Goal: Task Accomplishment & Management: Manage account settings

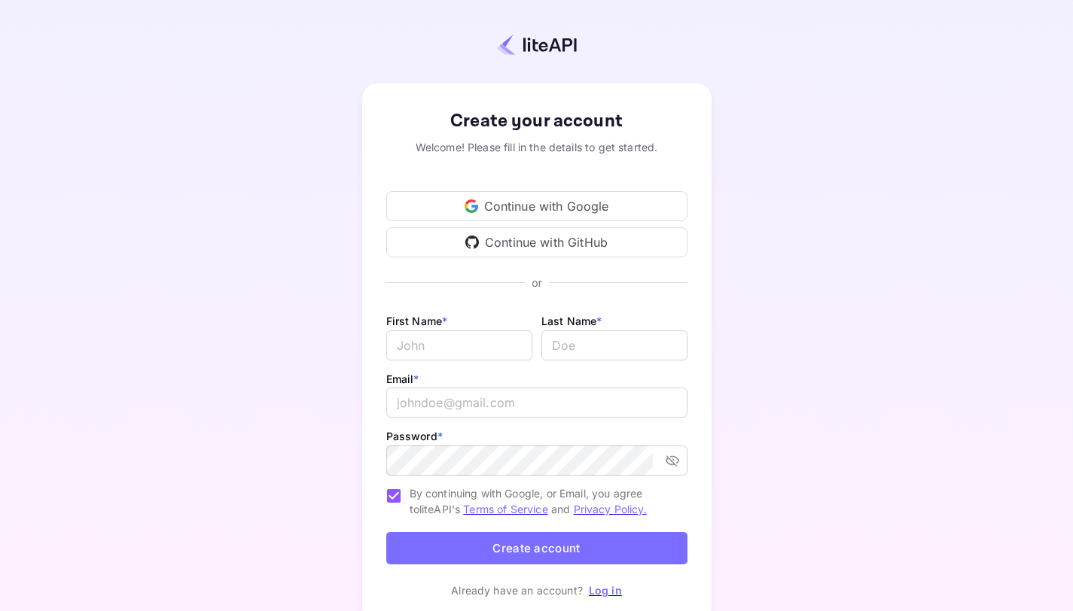
click at [527, 204] on div "Continue with Google" at bounding box center [536, 206] width 301 height 30
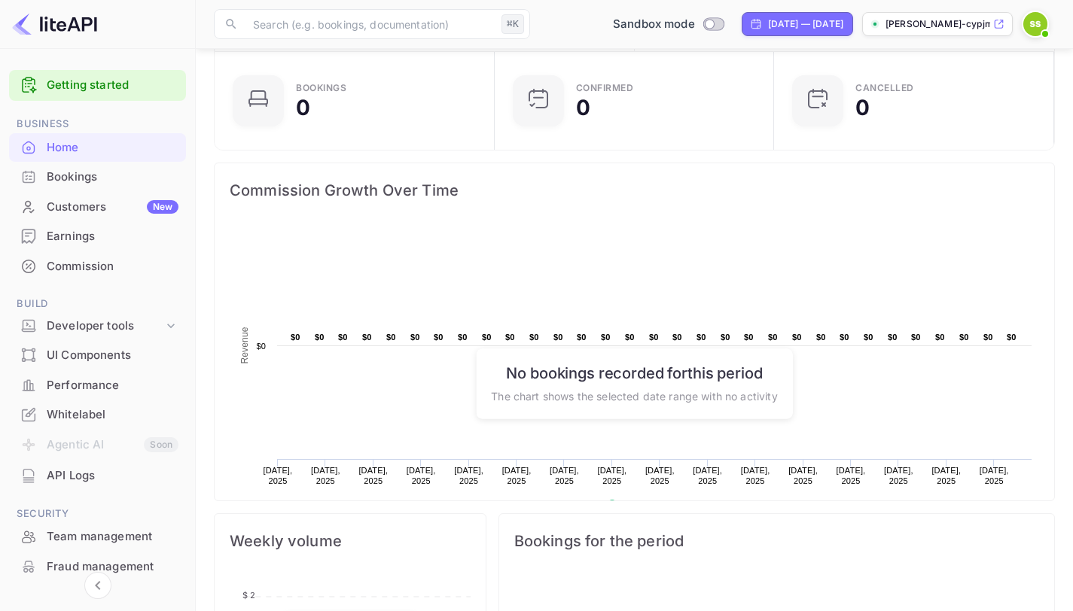
scroll to position [103, 0]
click at [76, 353] on div "UI Components" at bounding box center [113, 355] width 132 height 17
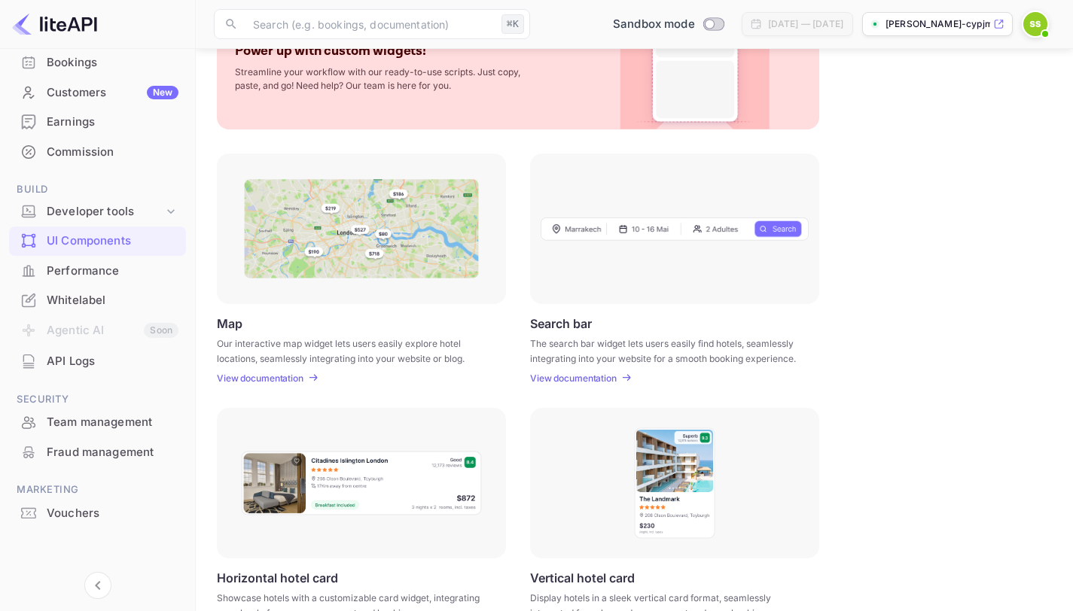
scroll to position [107, 0]
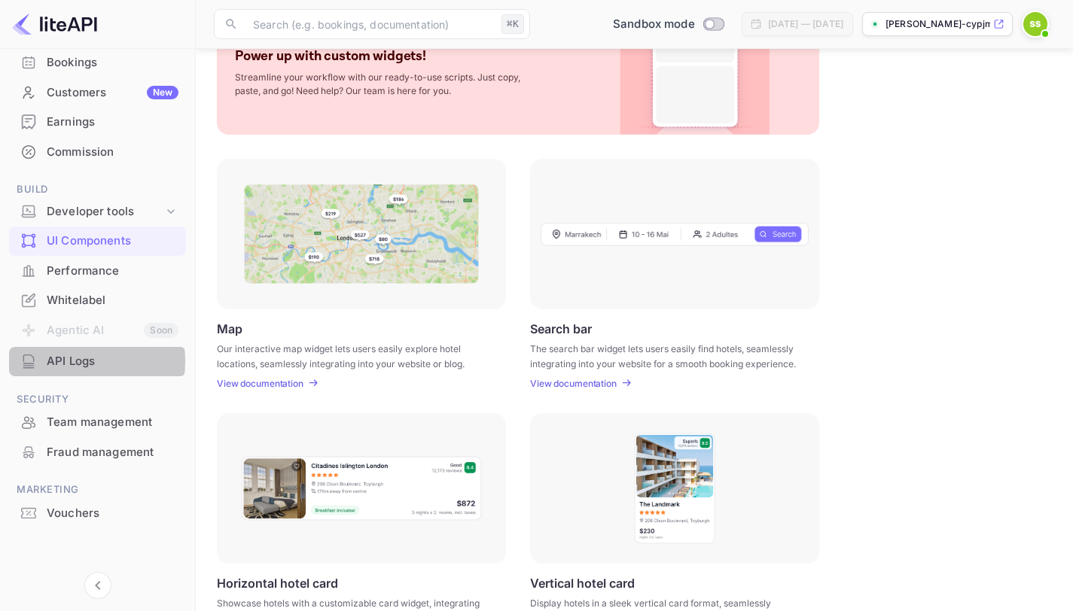
click at [76, 361] on div "API Logs" at bounding box center [113, 361] width 132 height 17
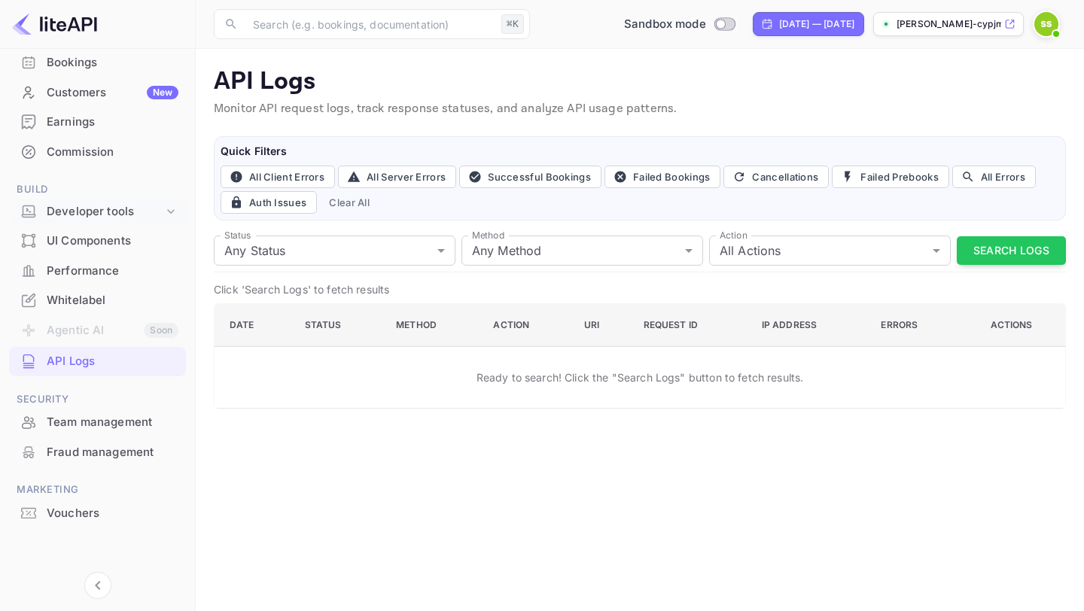
click at [73, 212] on div "Developer tools" at bounding box center [105, 211] width 117 height 17
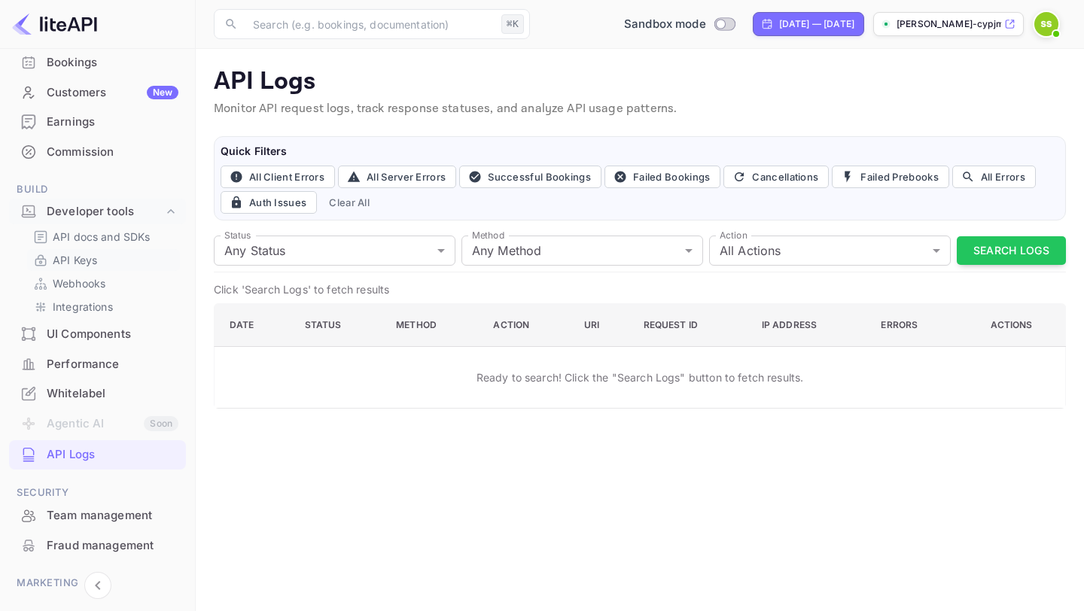
click at [76, 265] on p "API Keys" at bounding box center [75, 260] width 44 height 16
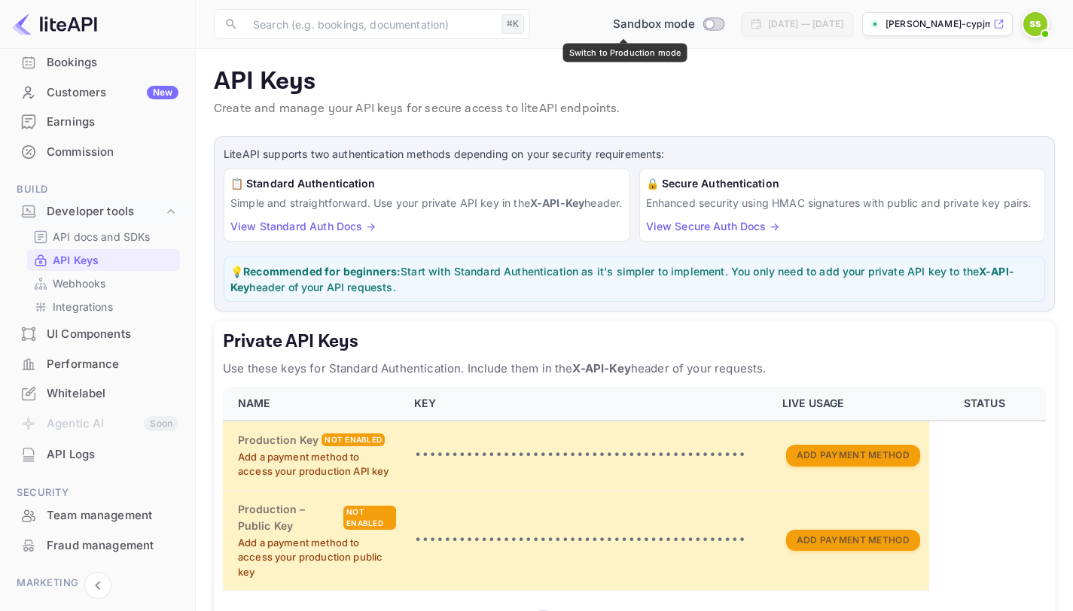
click at [694, 21] on input "Switch to Production mode" at bounding box center [709, 24] width 30 height 10
checkbox input "false"
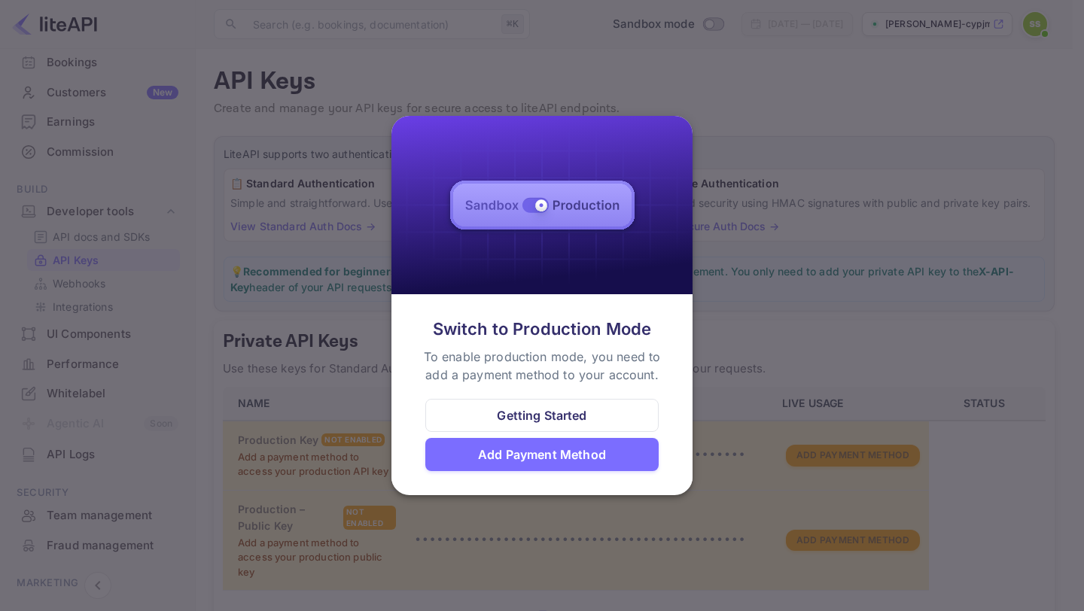
click at [773, 221] on div at bounding box center [542, 305] width 1084 height 611
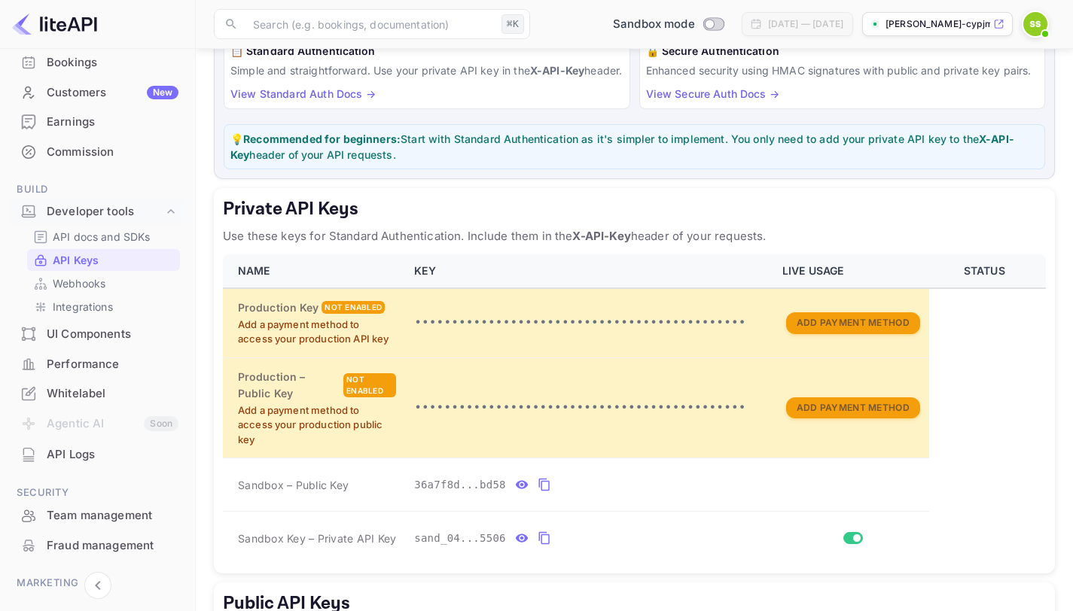
scroll to position [133, 0]
click at [99, 240] on p "API docs and SDKs" at bounding box center [102, 237] width 98 height 16
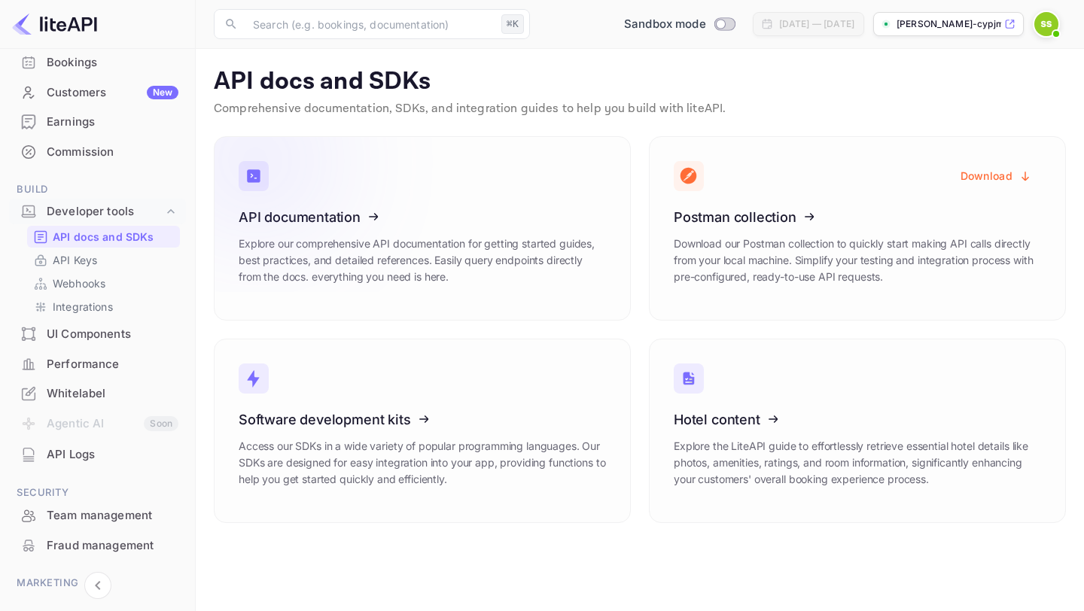
click at [385, 239] on icon at bounding box center [332, 214] width 234 height 155
click at [446, 163] on icon at bounding box center [332, 214] width 234 height 155
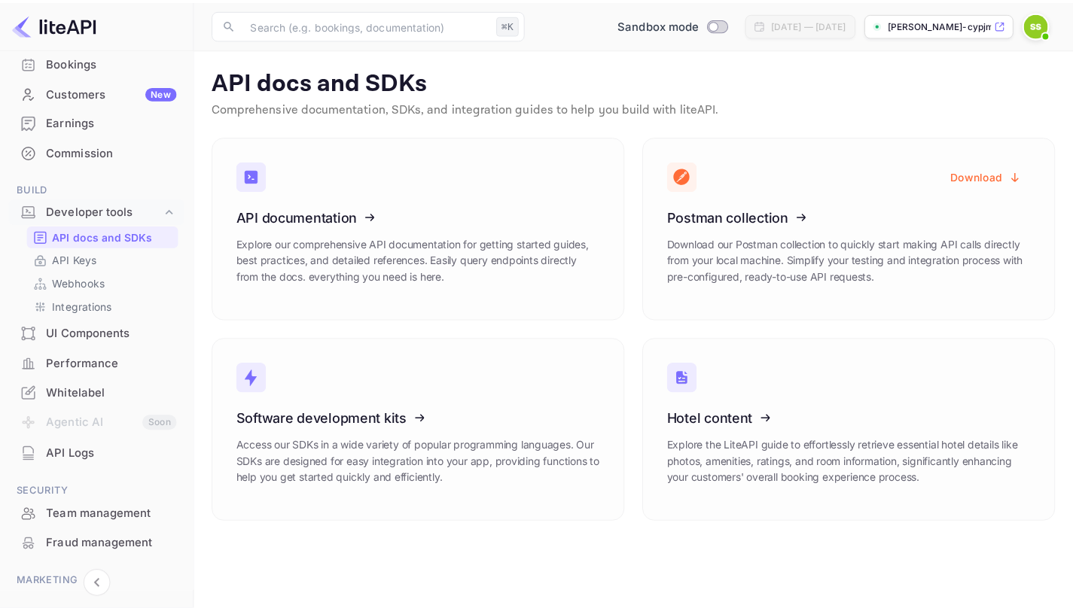
scroll to position [155, 0]
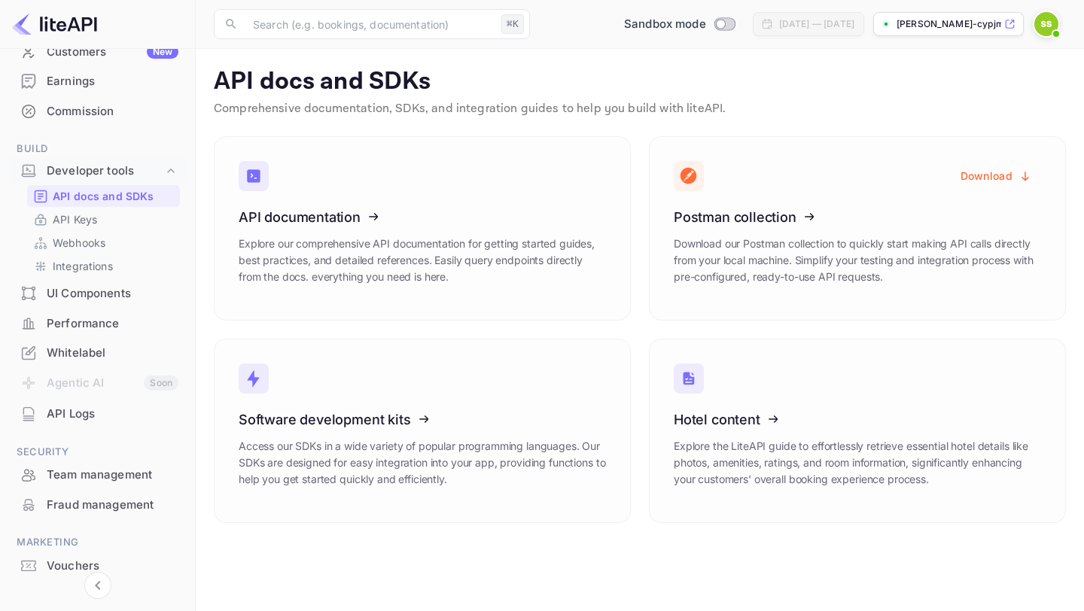
click at [90, 352] on div "Whitelabel" at bounding box center [113, 353] width 132 height 17
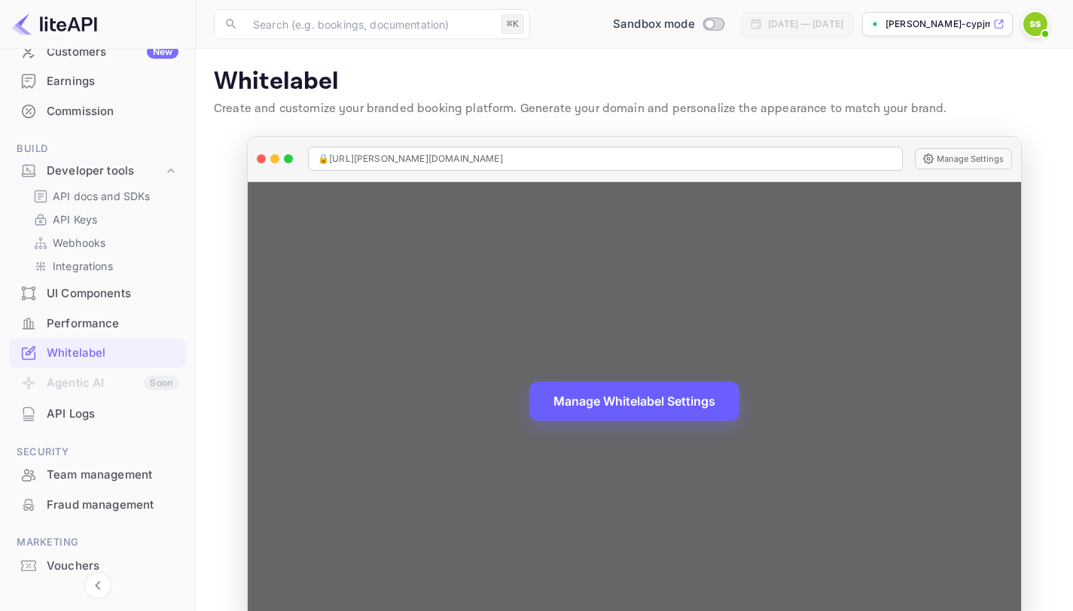
click at [630, 407] on button "Manage Whitelabel Settings" at bounding box center [634, 401] width 210 height 39
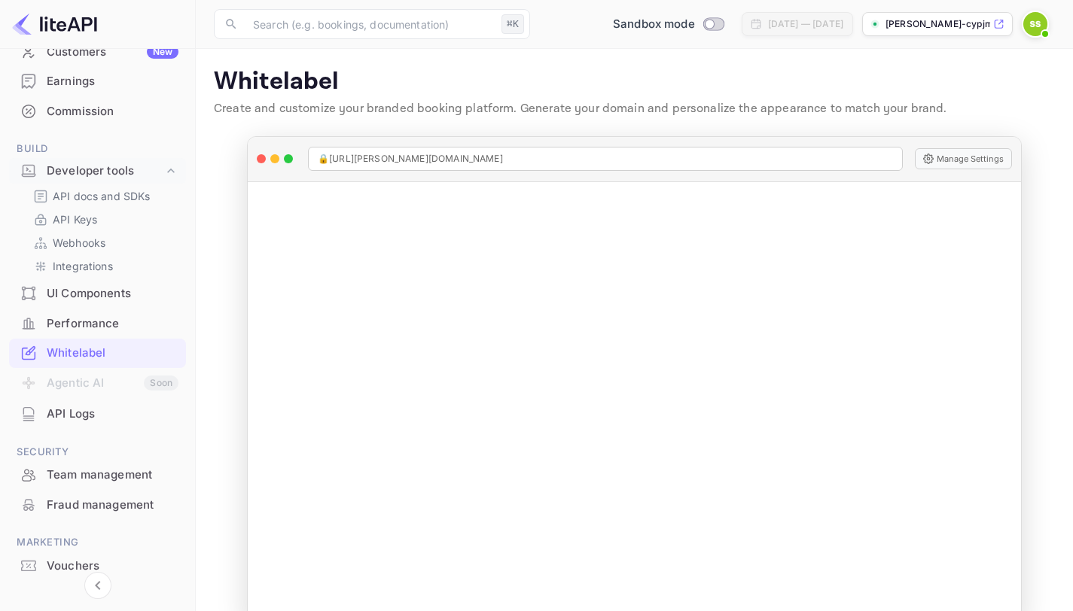
click at [75, 404] on div "API Logs" at bounding box center [97, 414] width 177 height 29
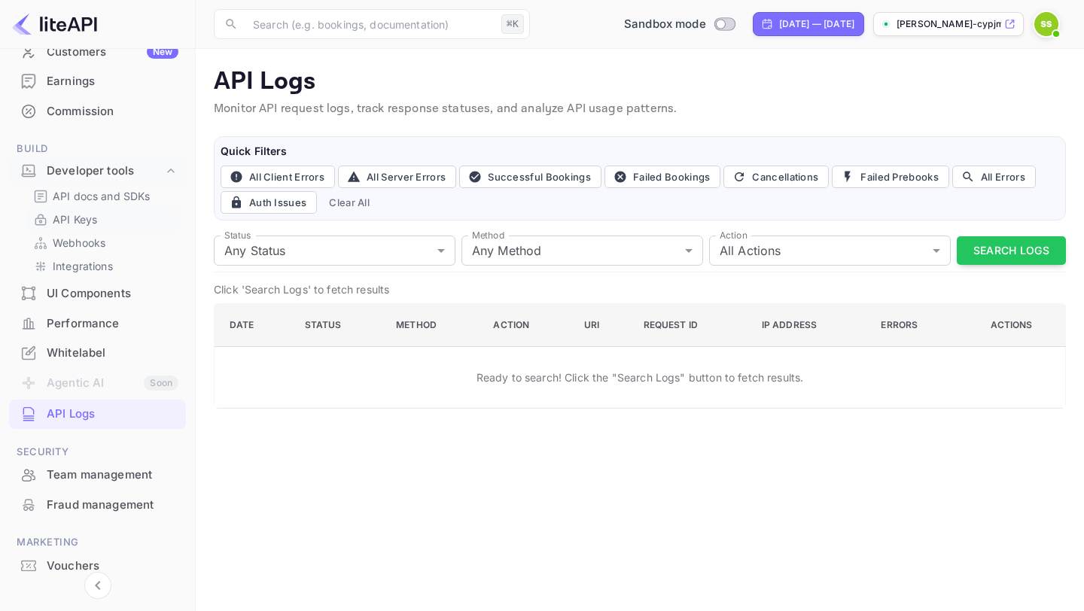
click at [89, 220] on p "API Keys" at bounding box center [75, 220] width 44 height 16
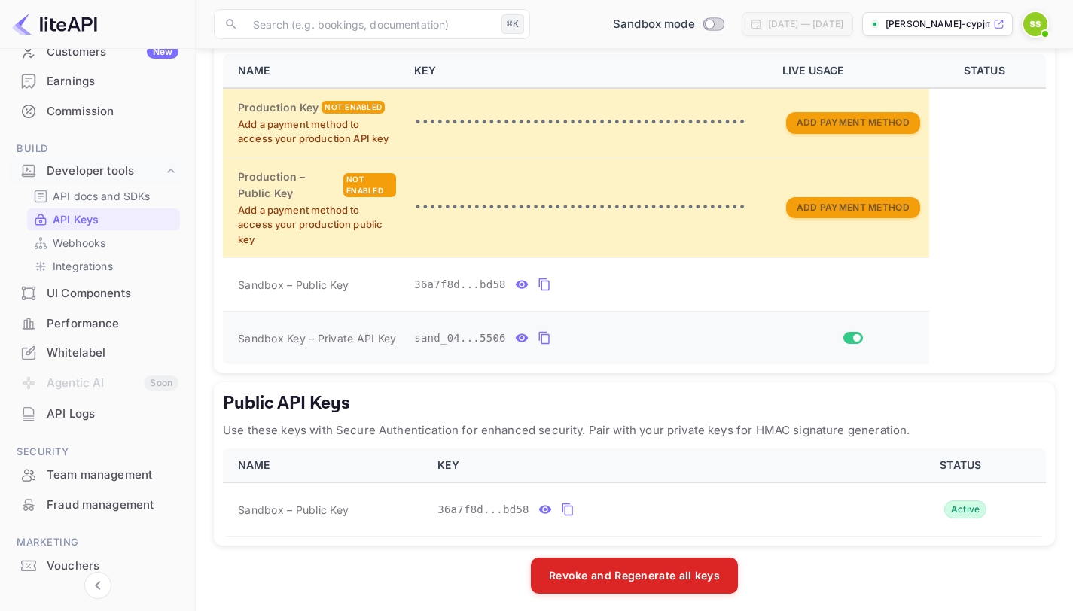
scroll to position [355, 0]
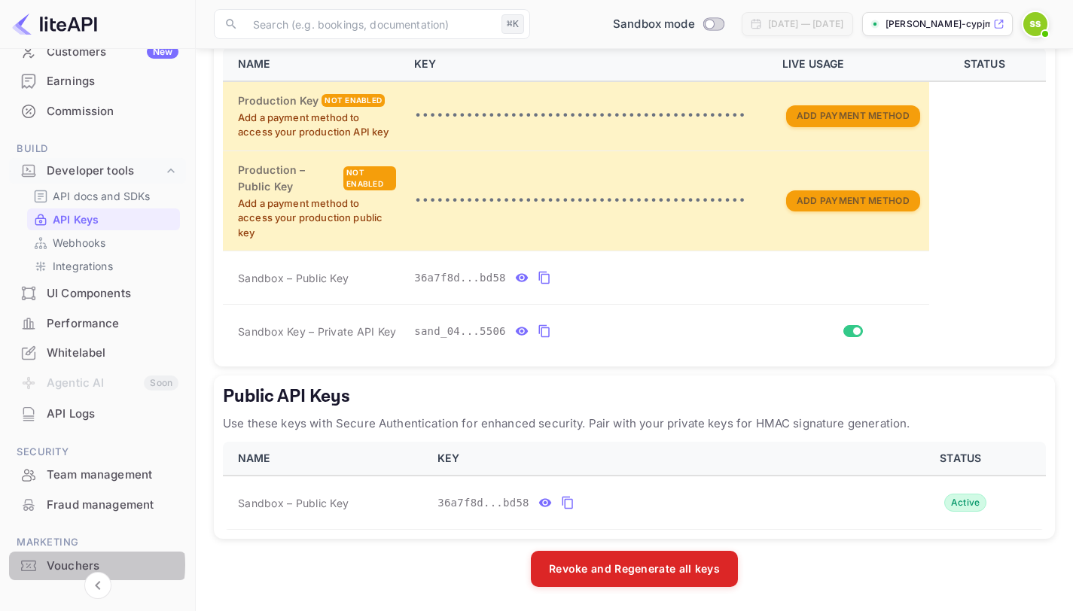
click at [66, 565] on div "Vouchers" at bounding box center [113, 566] width 132 height 17
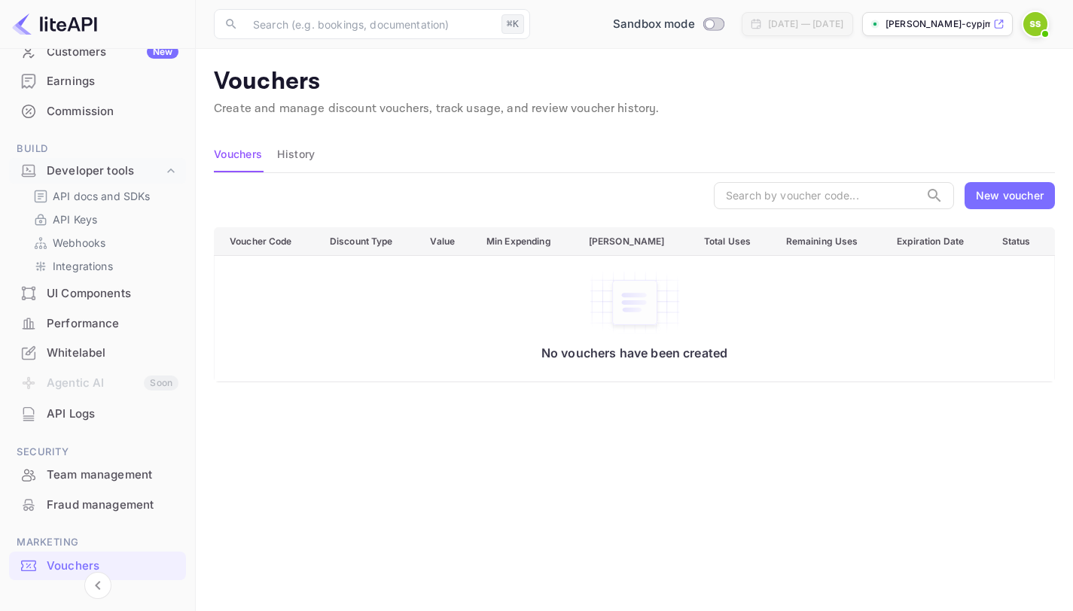
click at [996, 198] on div "New voucher" at bounding box center [1010, 195] width 68 height 16
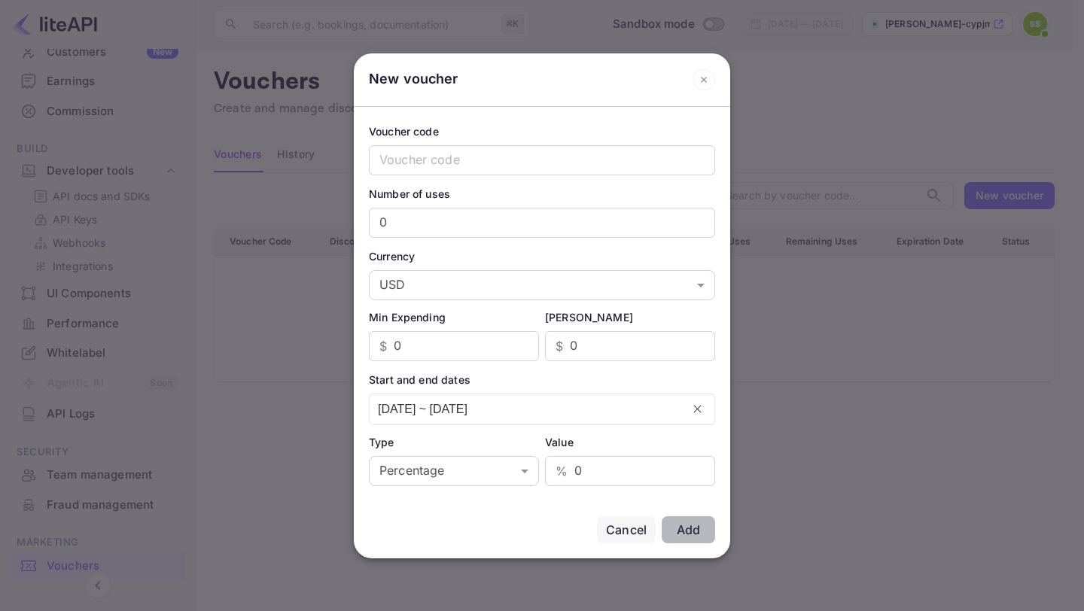
click at [615, 533] on div "Cancel" at bounding box center [626, 530] width 41 height 18
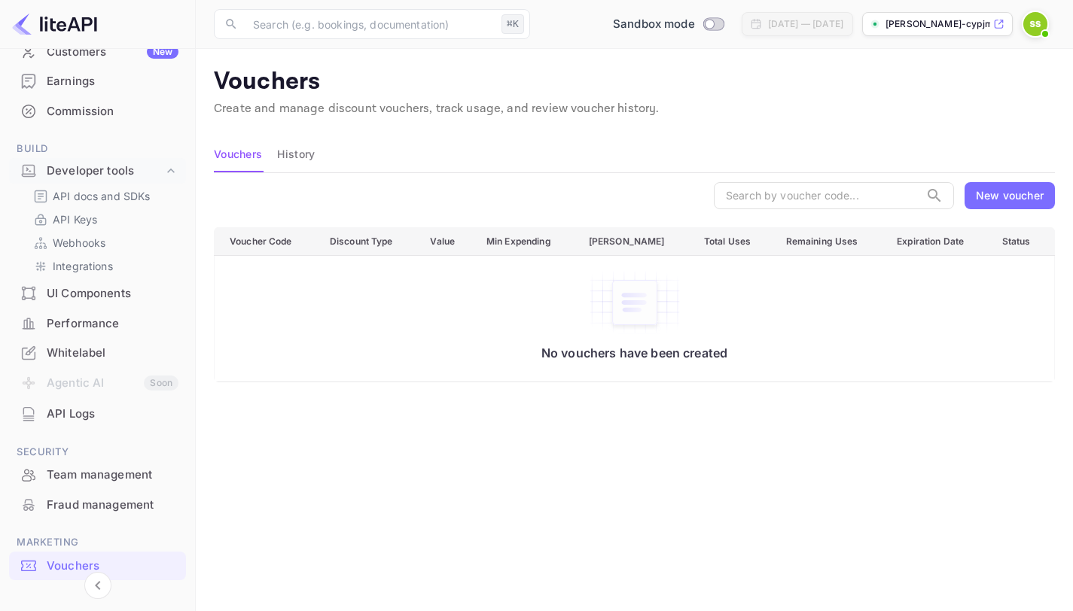
click at [89, 109] on div "Commission" at bounding box center [113, 111] width 132 height 17
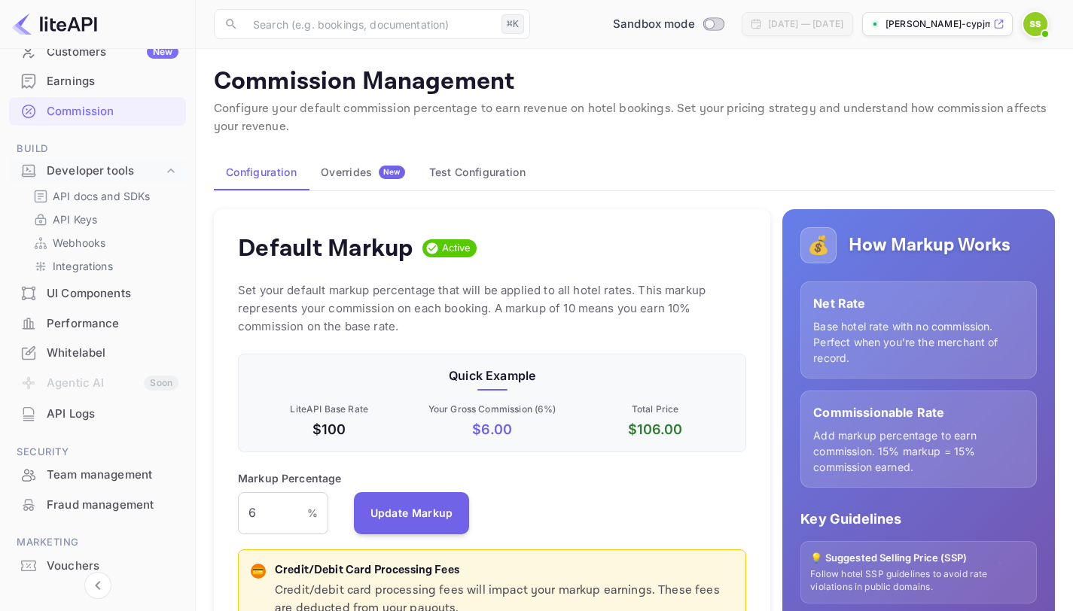
click at [354, 178] on div "Overrides New" at bounding box center [363, 173] width 84 height 14
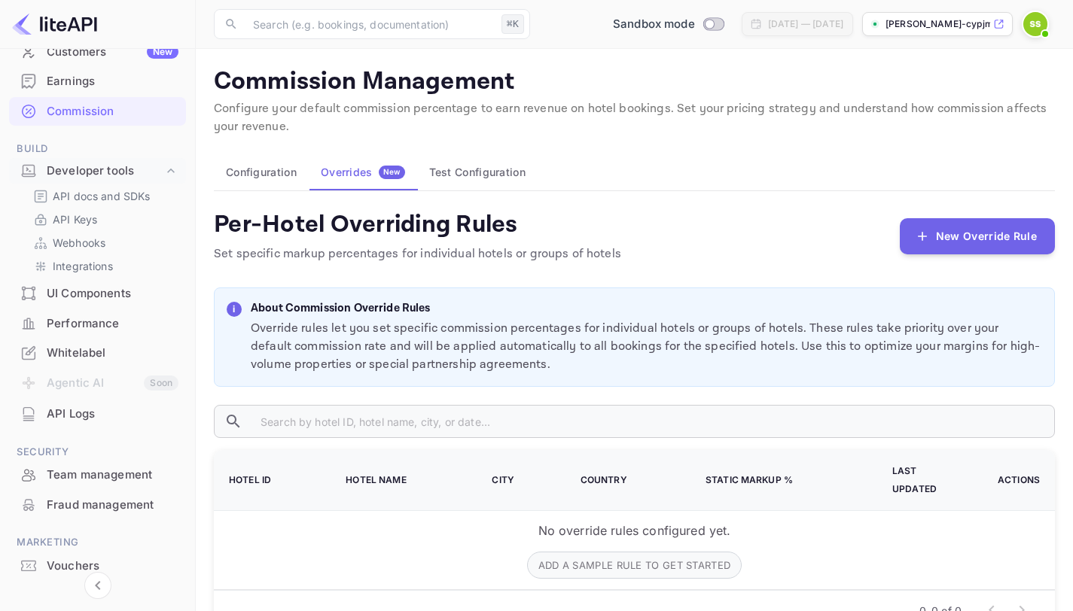
click at [474, 178] on button "Test Configuration" at bounding box center [477, 172] width 120 height 36
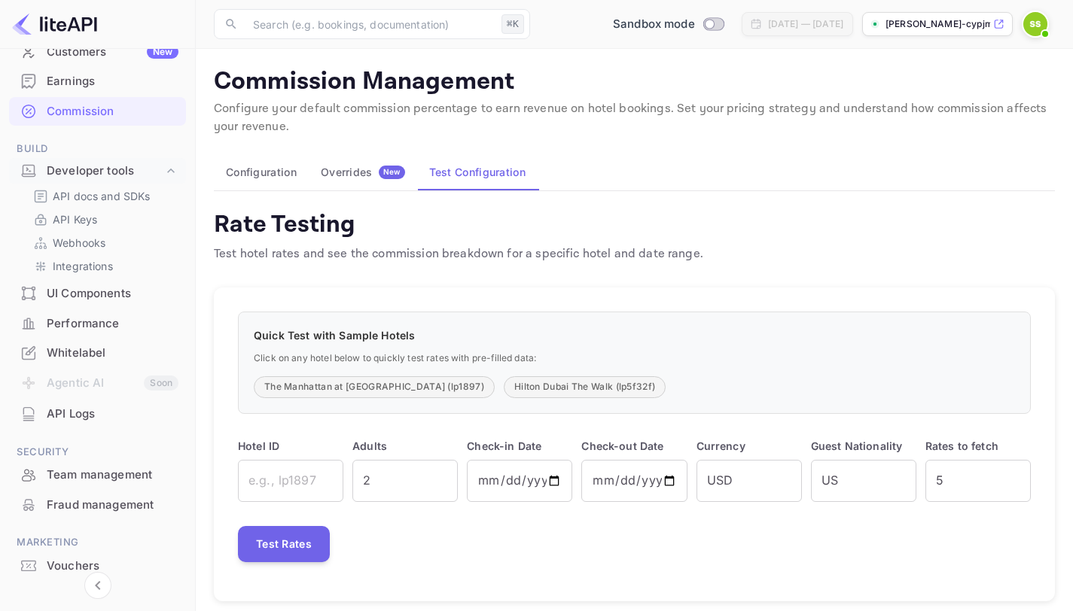
click at [78, 323] on div "Performance" at bounding box center [113, 323] width 132 height 17
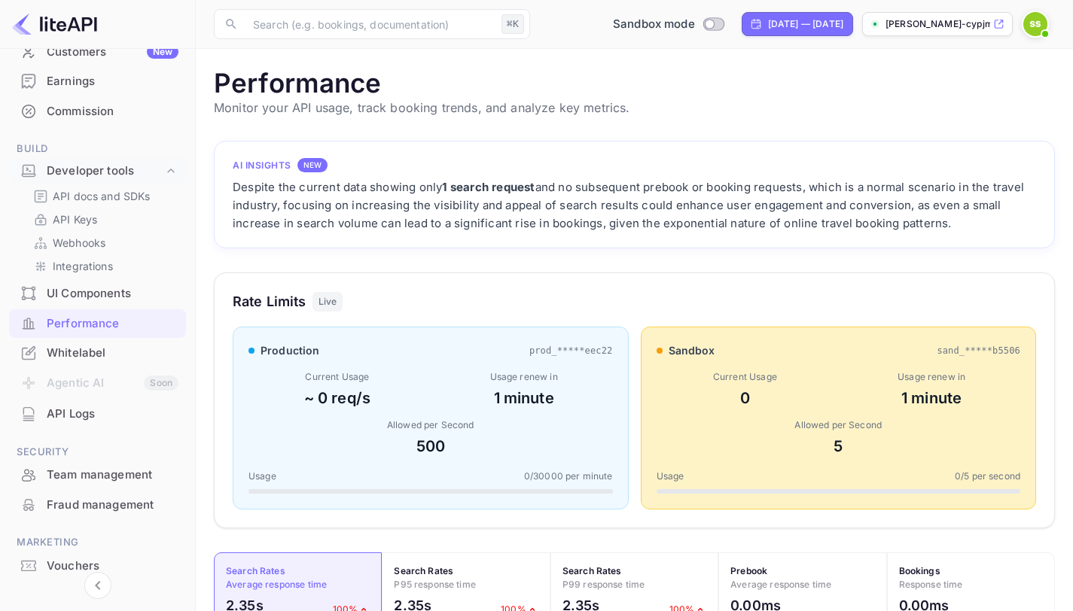
scroll to position [2, 0]
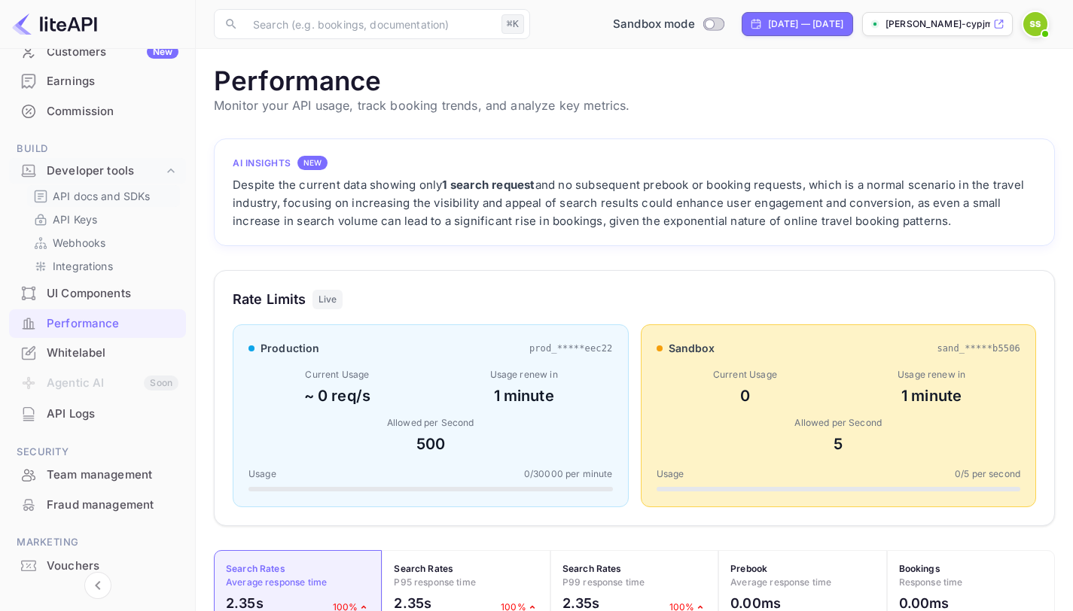
click at [137, 199] on p "API docs and SDKs" at bounding box center [102, 196] width 98 height 16
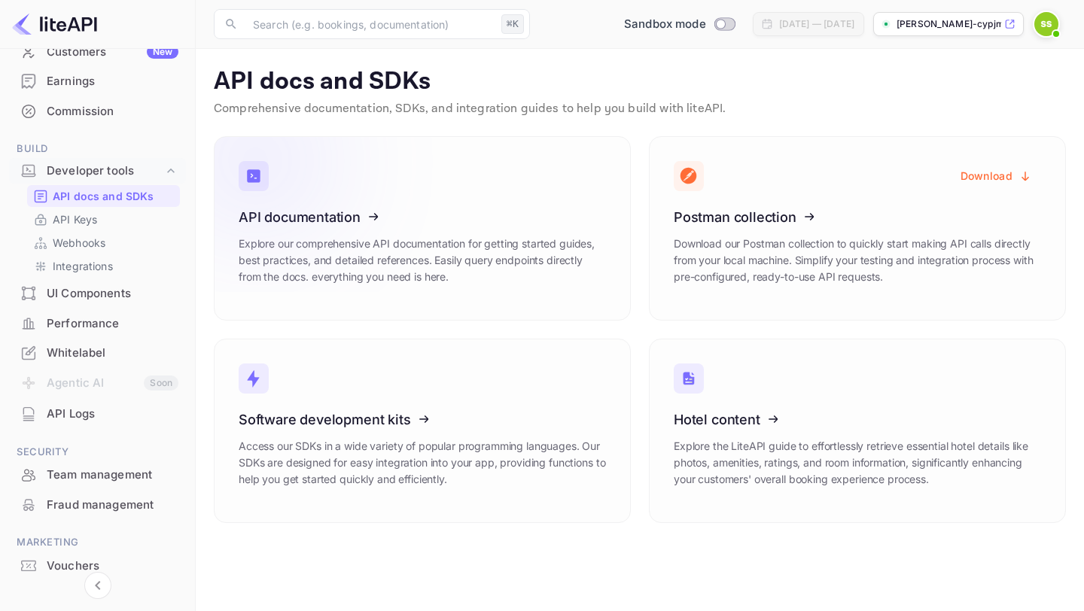
click at [401, 212] on icon at bounding box center [332, 214] width 234 height 155
click at [88, 468] on div "Team management" at bounding box center [113, 475] width 132 height 17
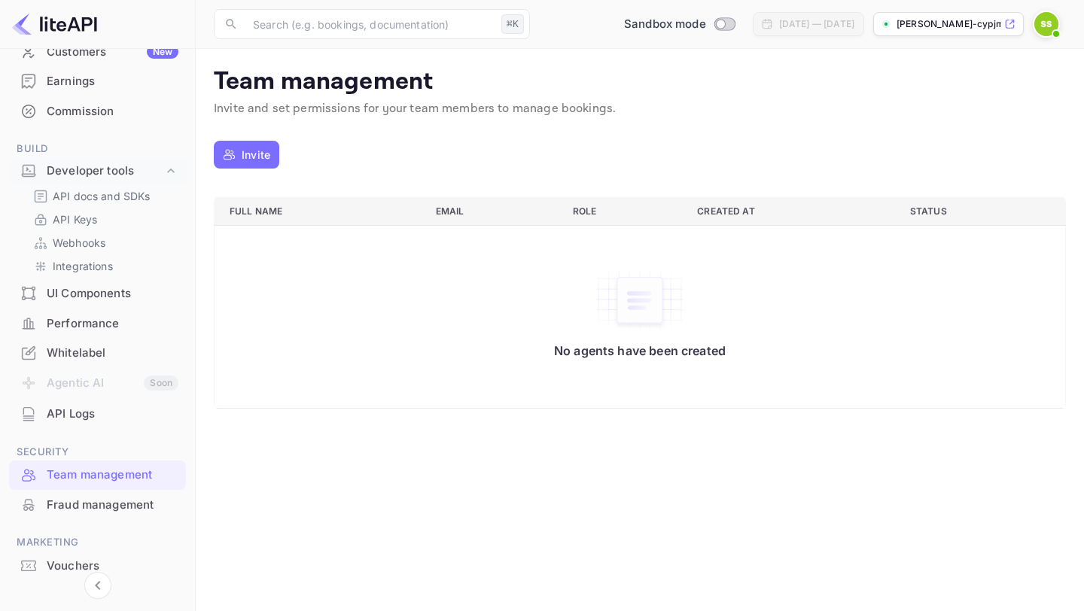
click at [240, 154] on button "Invite" at bounding box center [246, 155] width 65 height 28
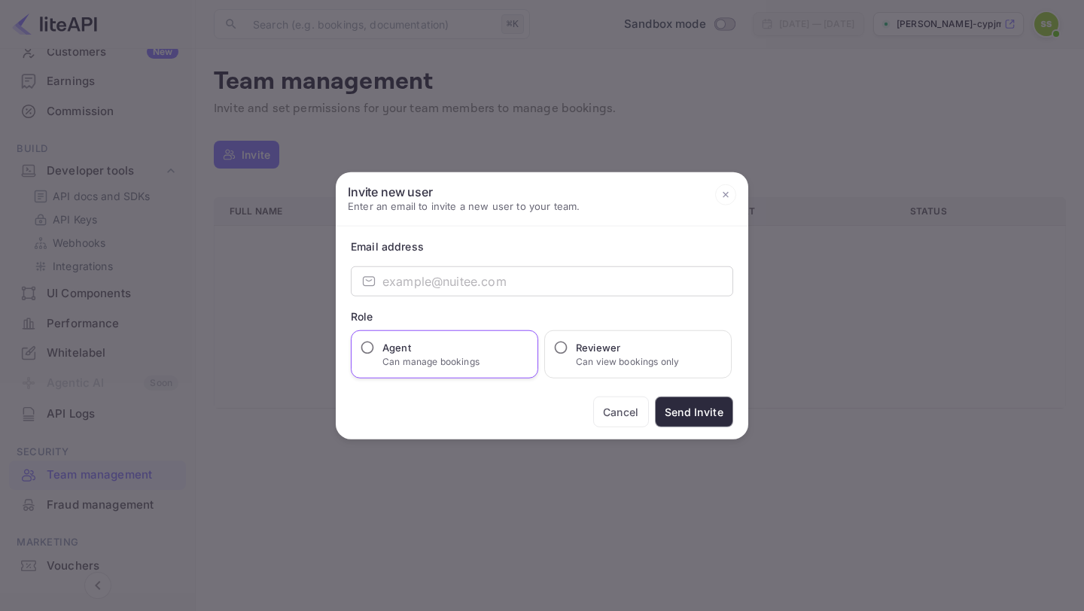
click at [364, 349] on input "Agent Can manage bookings" at bounding box center [367, 347] width 15 height 15
radio input "true"
click at [433, 288] on input "email" at bounding box center [557, 281] width 351 height 30
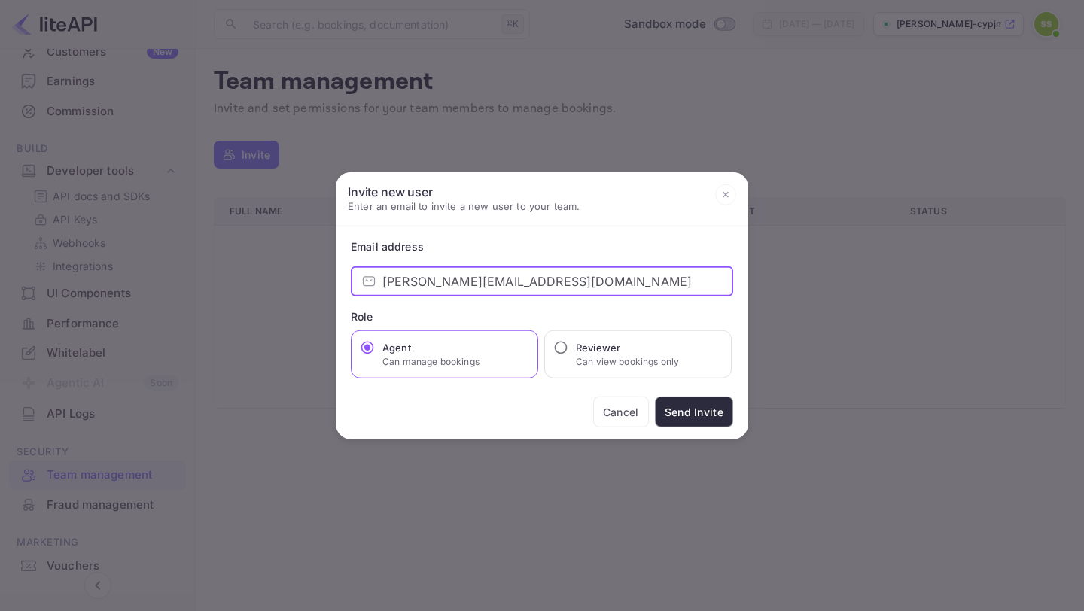
type input "ritisha@apnibaat.in"
click at [696, 409] on button "Send Invite" at bounding box center [694, 412] width 78 height 31
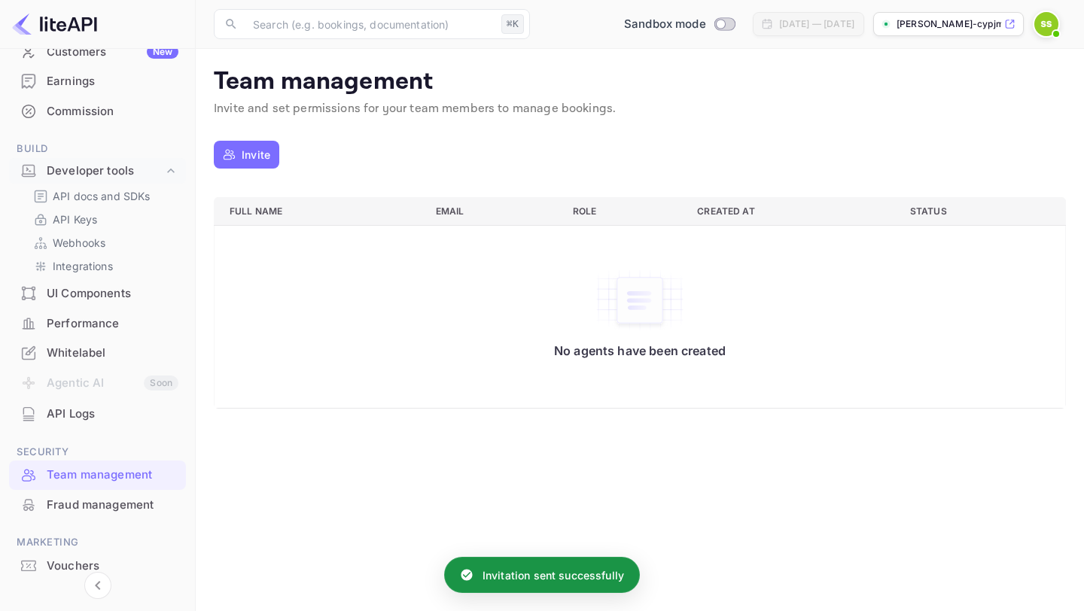
click at [250, 157] on p "Invite" at bounding box center [256, 155] width 29 height 16
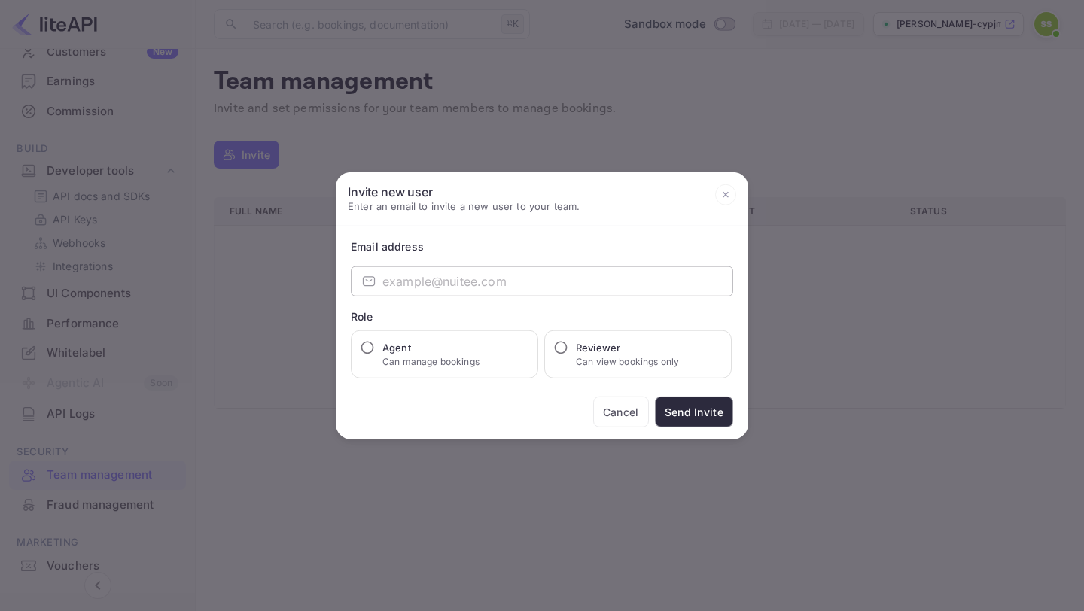
click at [404, 288] on input "email" at bounding box center [557, 281] width 351 height 30
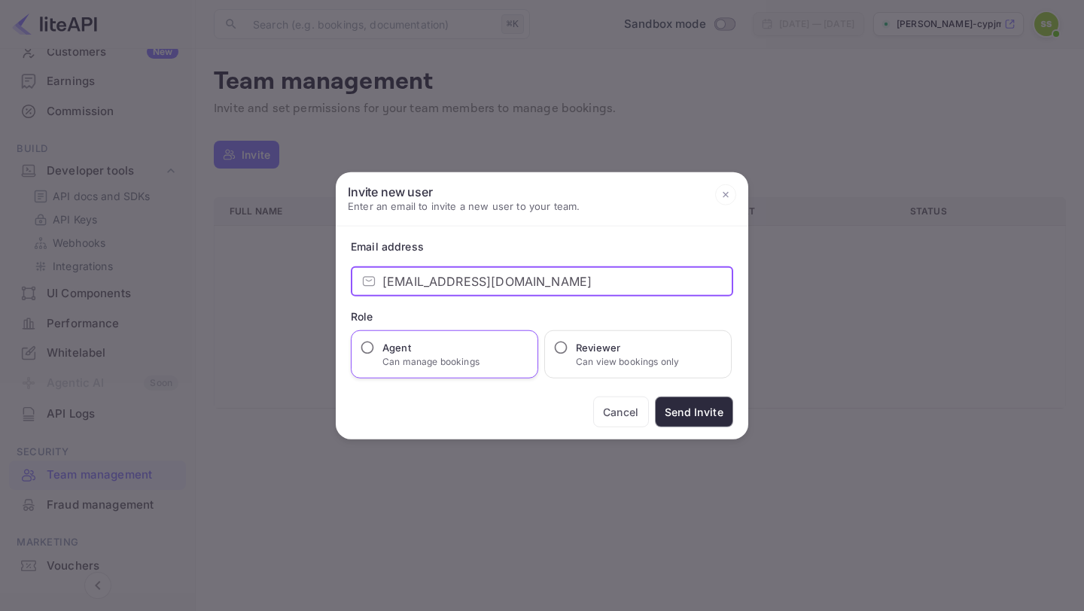
type input "nikhil@monitize.in"
click at [364, 349] on input "Agent Can manage bookings" at bounding box center [367, 347] width 15 height 15
radio input "true"
click at [692, 411] on button "Send Invite" at bounding box center [694, 412] width 78 height 31
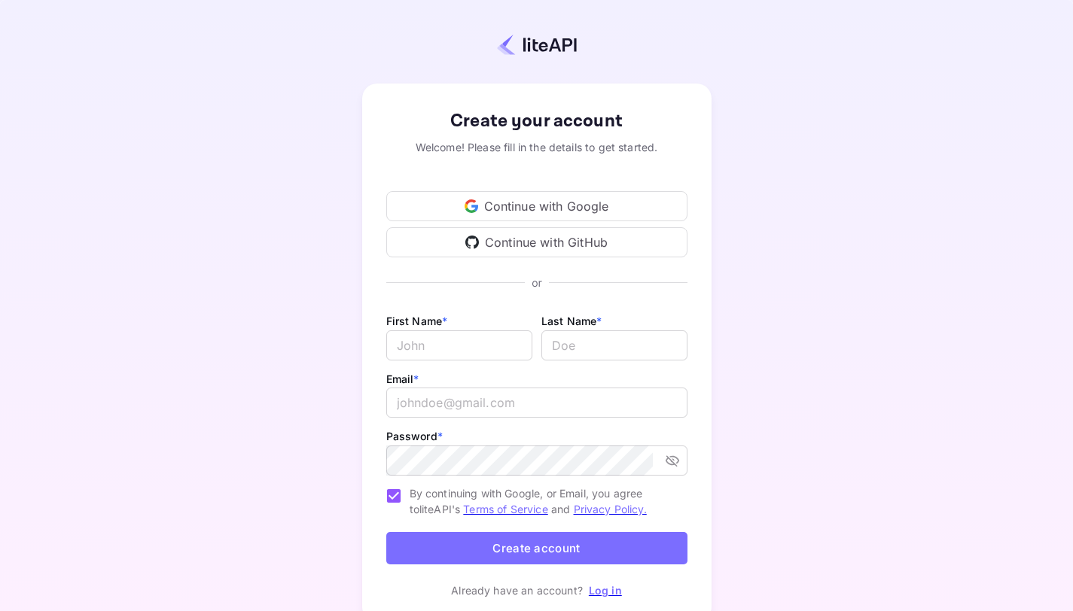
click at [604, 203] on div "Continue with Google" at bounding box center [536, 206] width 301 height 30
click at [557, 211] on div "Continue with Google" at bounding box center [536, 206] width 301 height 30
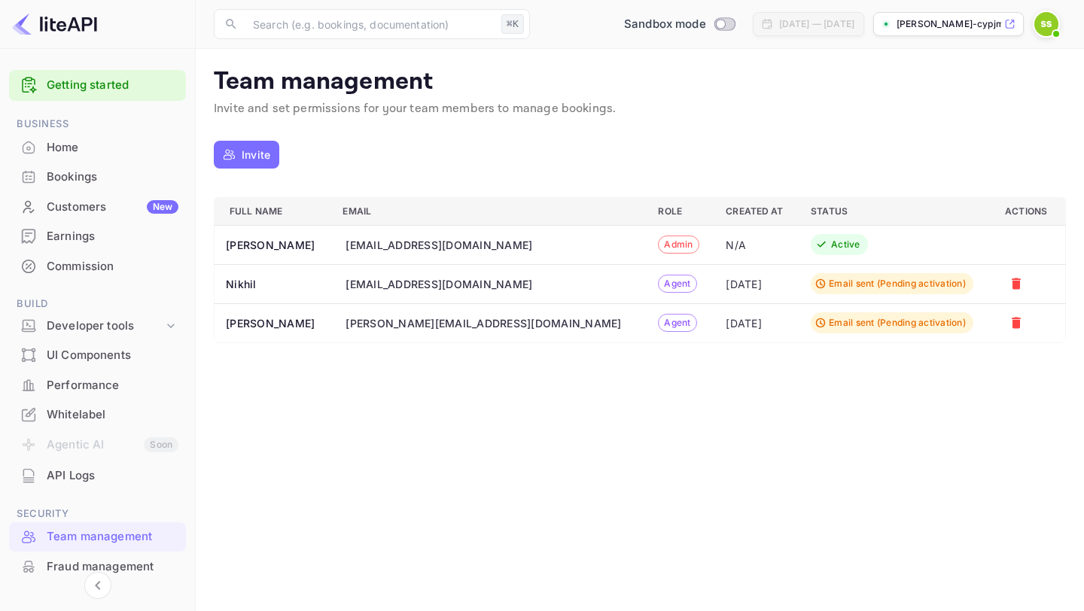
click at [98, 359] on div "UI Components" at bounding box center [113, 355] width 132 height 17
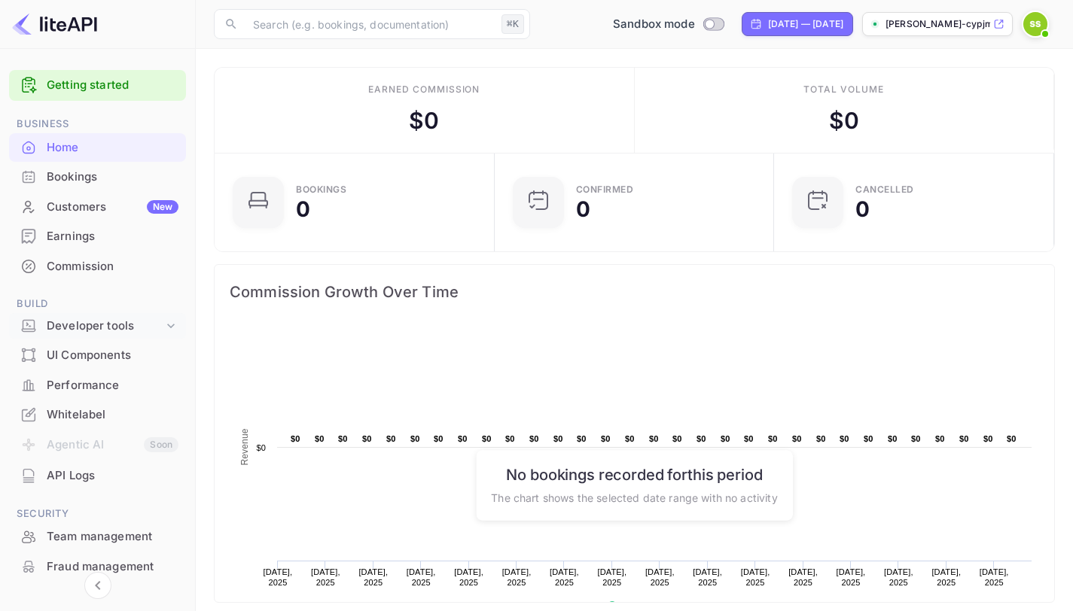
click at [99, 319] on div "Developer tools" at bounding box center [105, 326] width 117 height 17
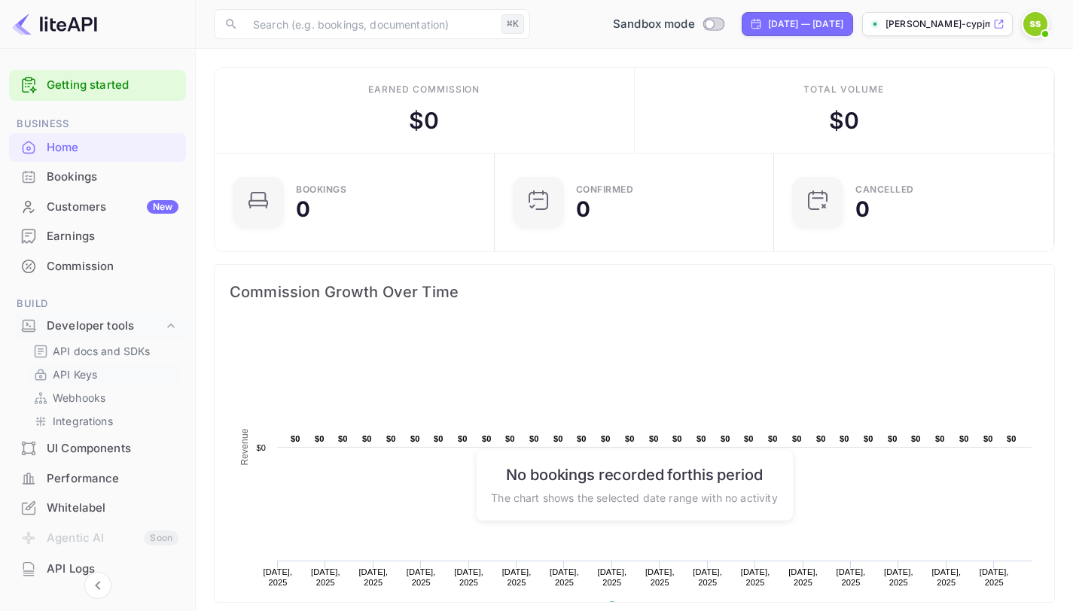
click at [83, 372] on p "API Keys" at bounding box center [75, 375] width 44 height 16
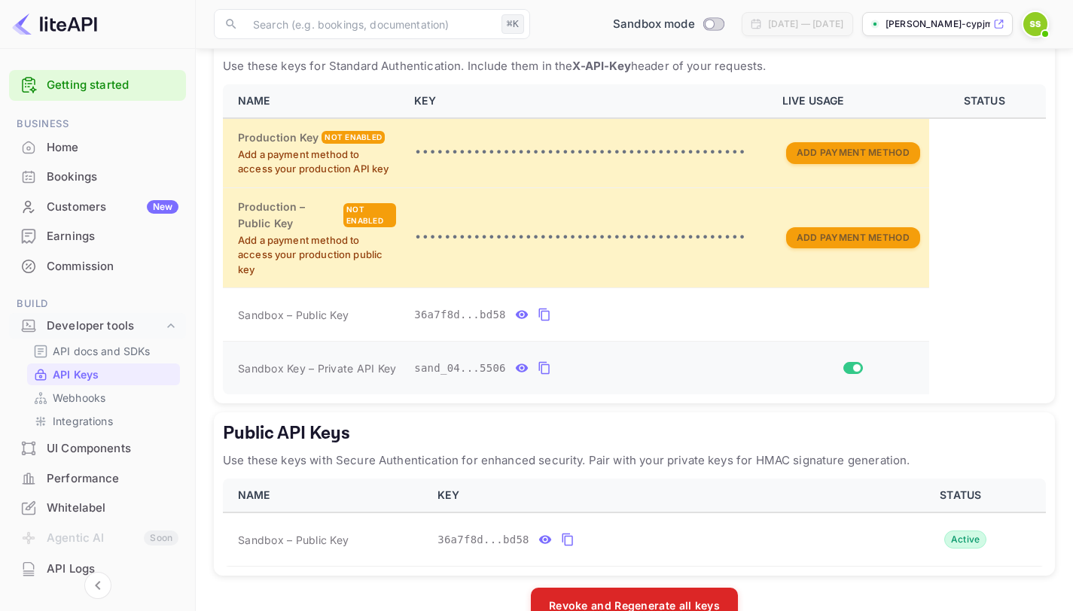
scroll to position [355, 0]
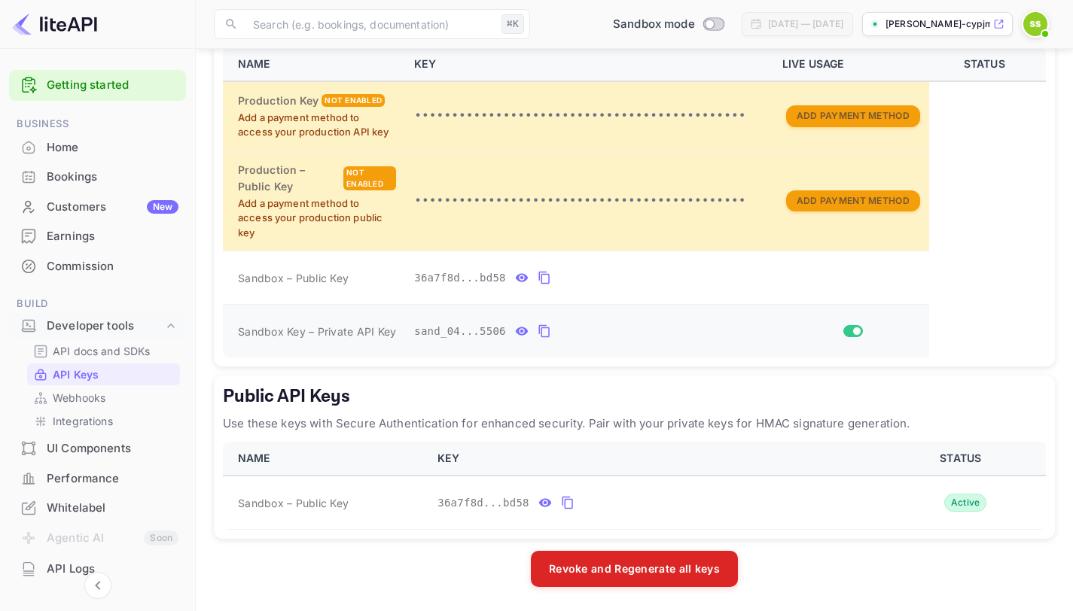
click at [850, 330] on input "Switch" at bounding box center [856, 331] width 27 height 9
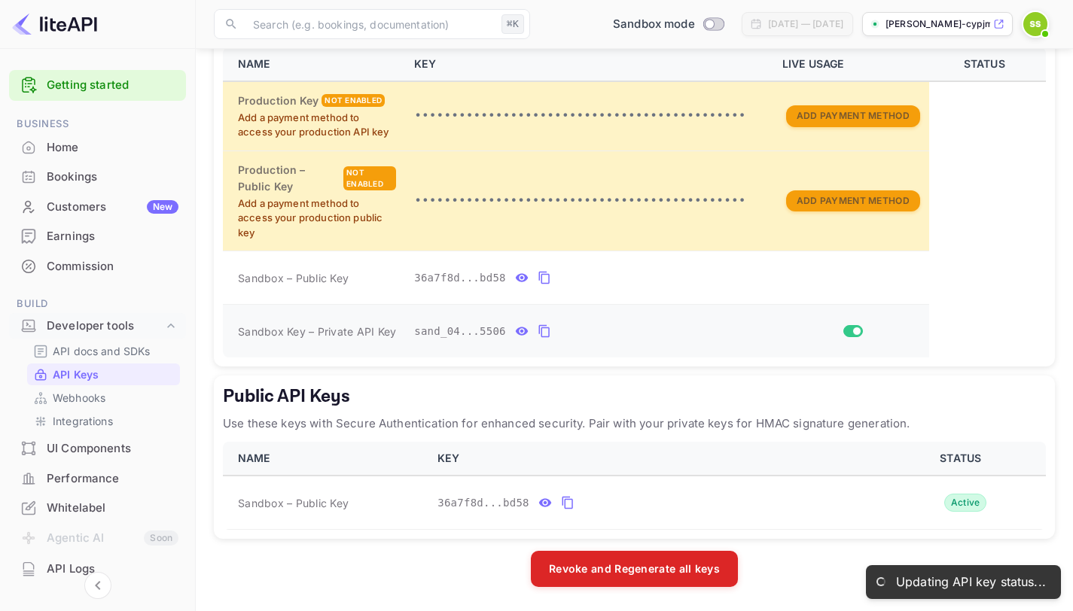
checkbox input "false"
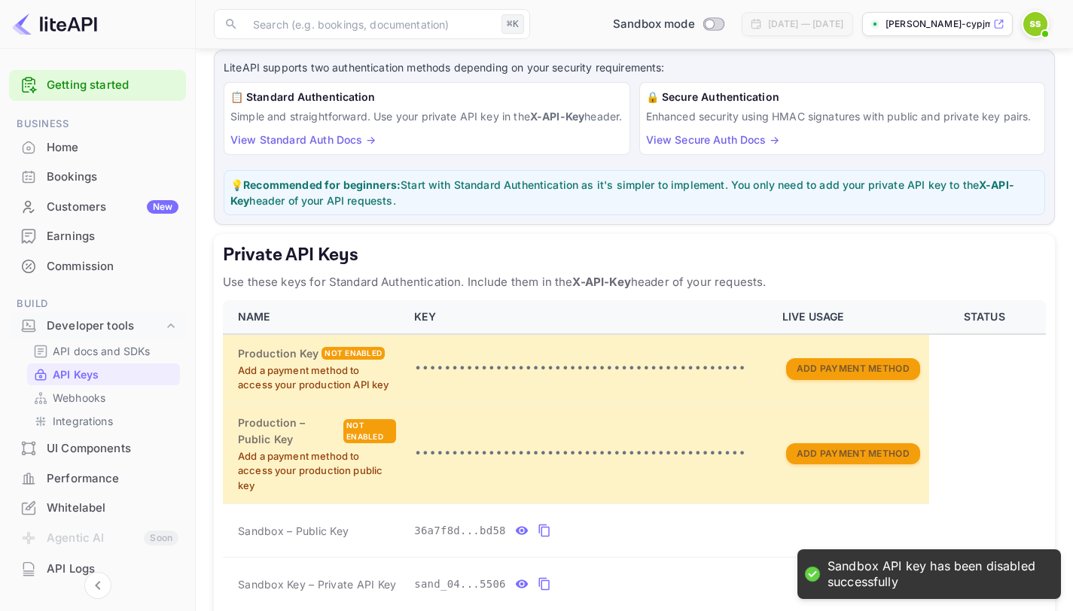
scroll to position [82, 0]
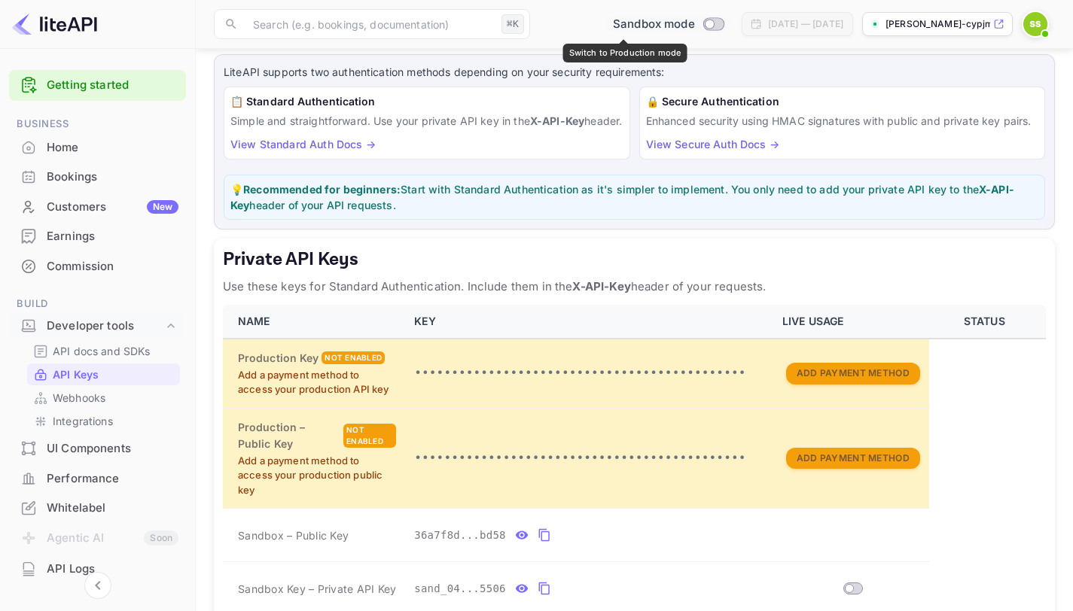
click at [694, 22] on input "Switch to Production mode" at bounding box center [709, 24] width 30 height 10
checkbox input "false"
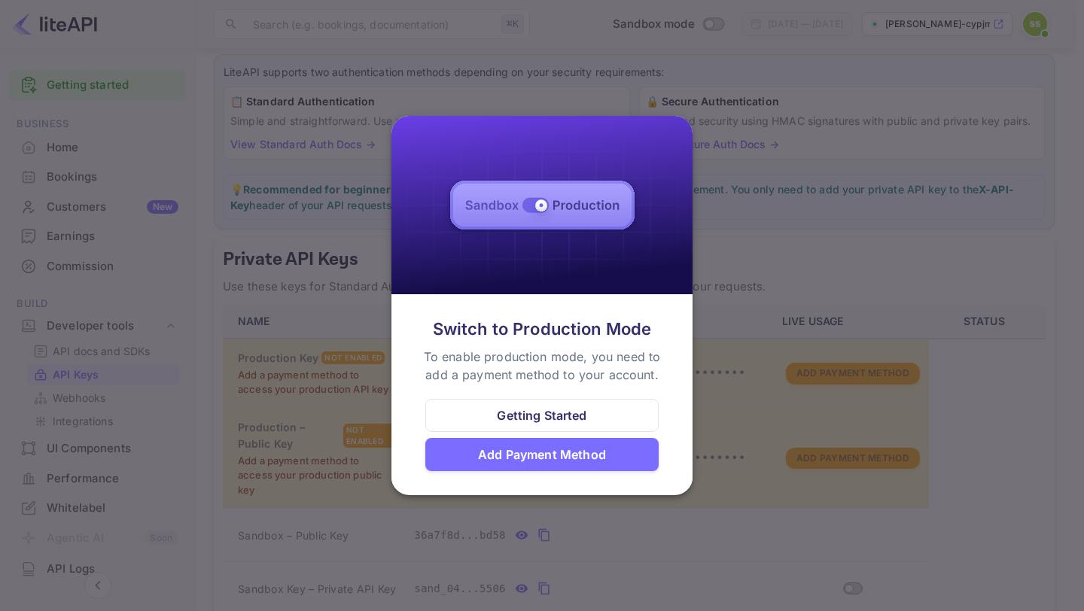
click at [516, 452] on div "Add Payment Method" at bounding box center [542, 455] width 128 height 18
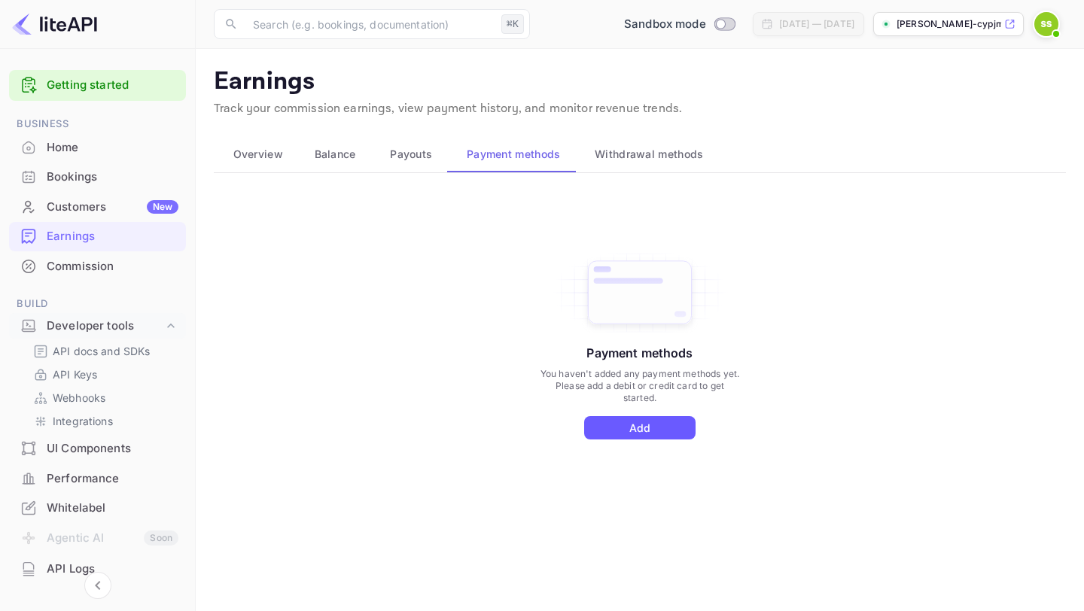
click at [647, 421] on button "Add" at bounding box center [639, 427] width 111 height 23
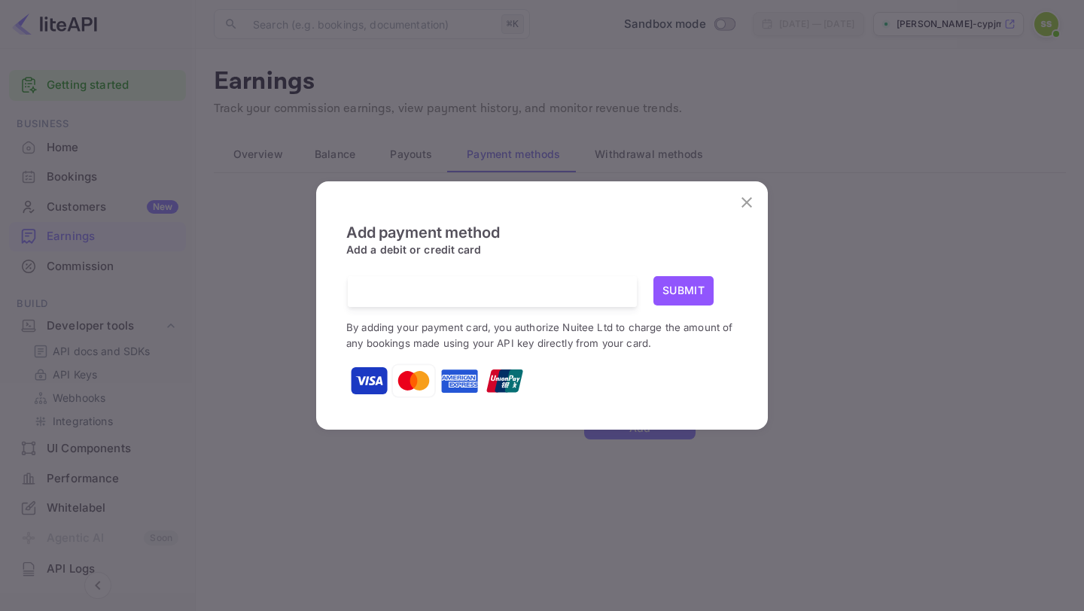
click at [748, 200] on icon "close" at bounding box center [747, 202] width 11 height 11
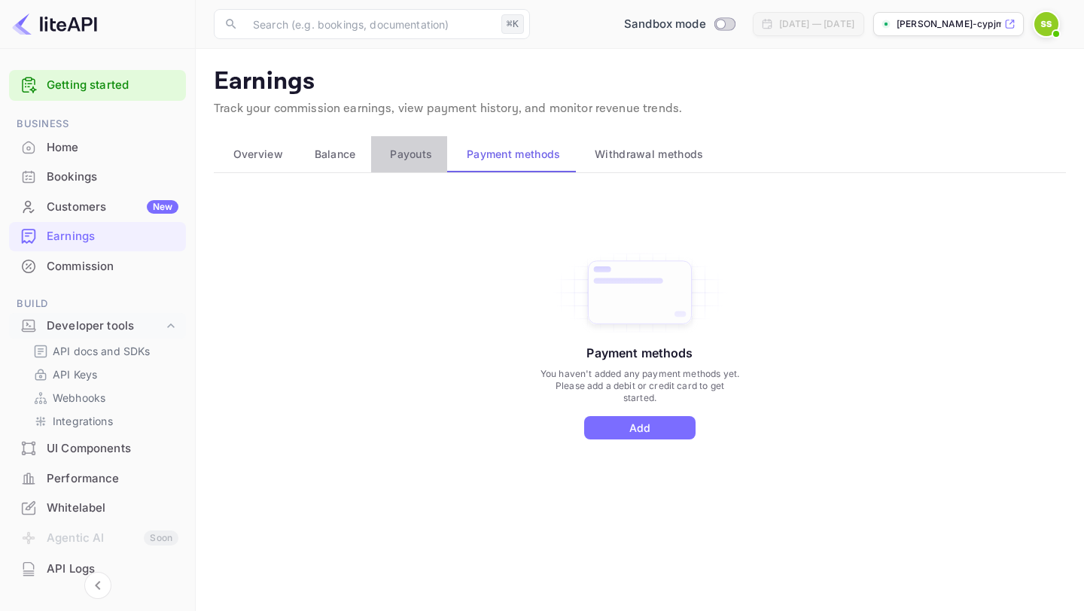
click at [406, 160] on span "Payouts" at bounding box center [411, 154] width 42 height 18
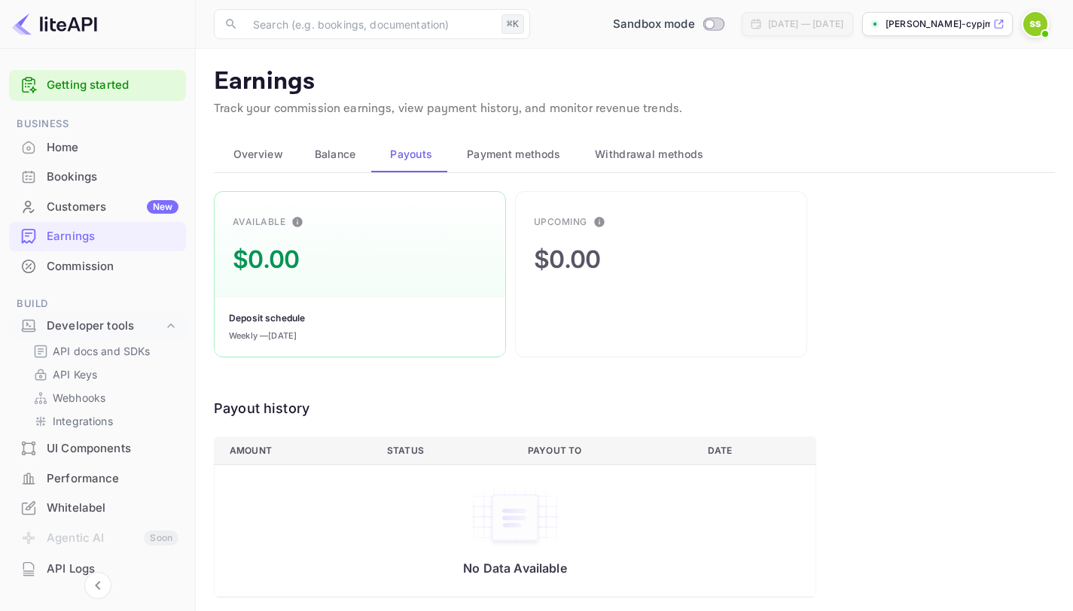
click at [241, 151] on span "Overview" at bounding box center [258, 154] width 50 height 18
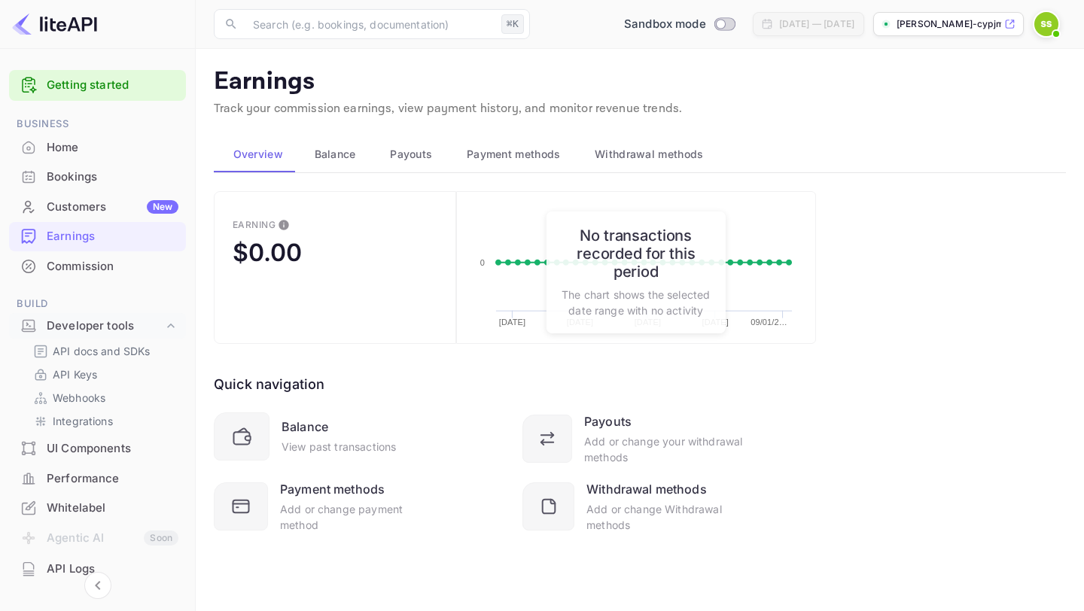
click at [333, 156] on span "Balance" at bounding box center [335, 154] width 41 height 18
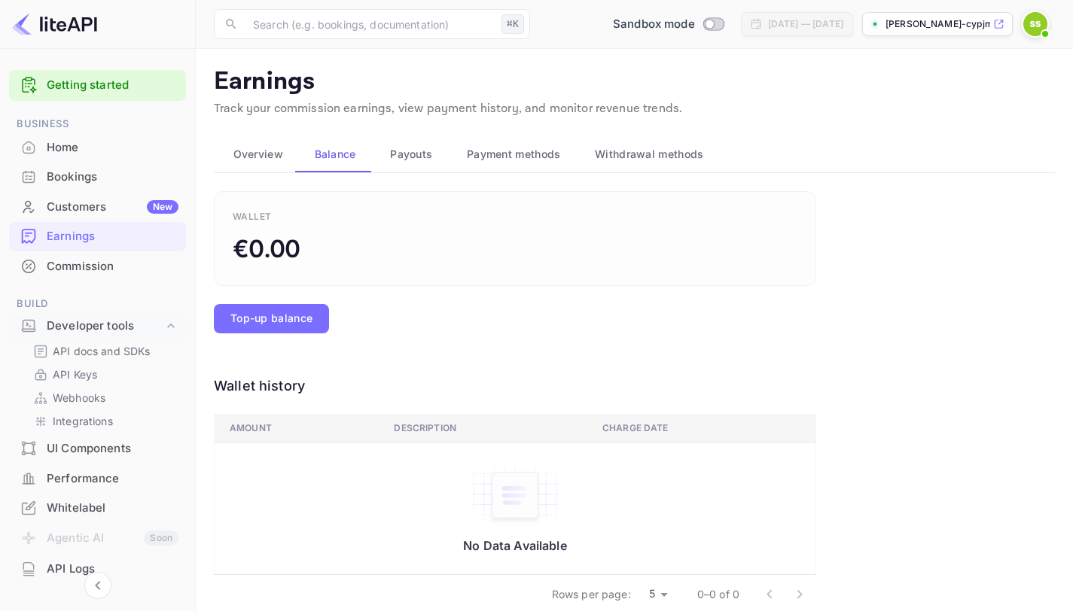
click at [648, 149] on span "Withdrawal methods" at bounding box center [649, 154] width 108 height 18
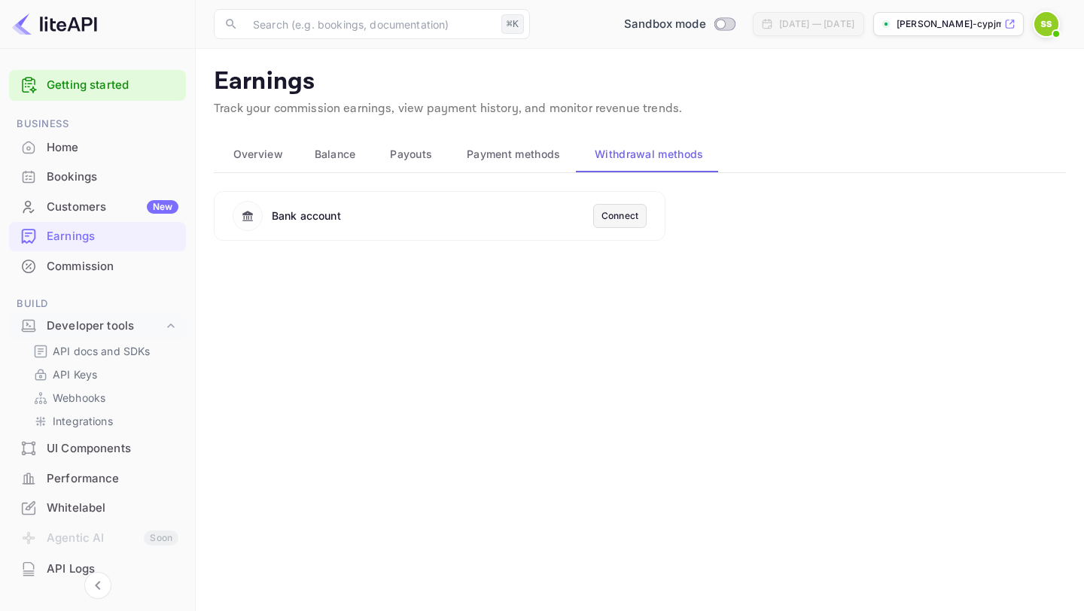
click at [65, 174] on div "Bookings" at bounding box center [113, 177] width 132 height 17
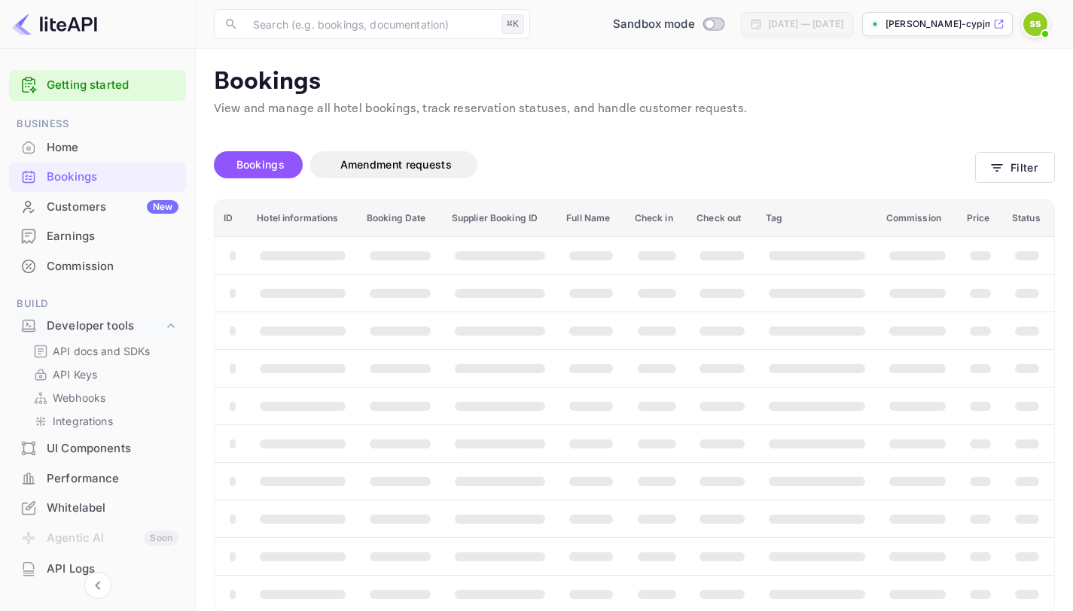
click at [75, 206] on div "Customers New" at bounding box center [113, 207] width 132 height 17
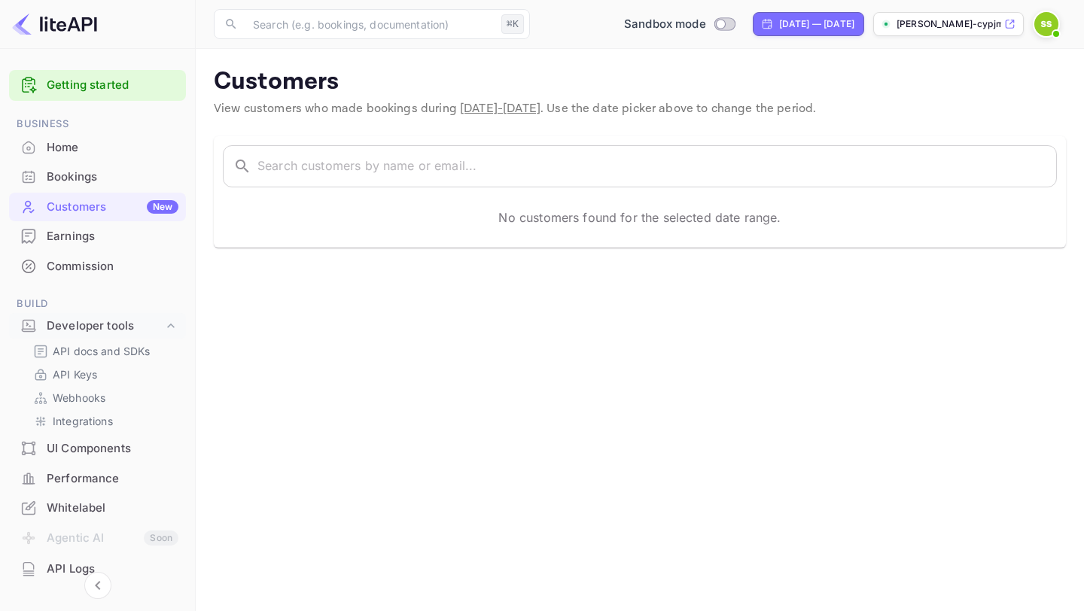
click at [72, 175] on div "Bookings" at bounding box center [113, 177] width 132 height 17
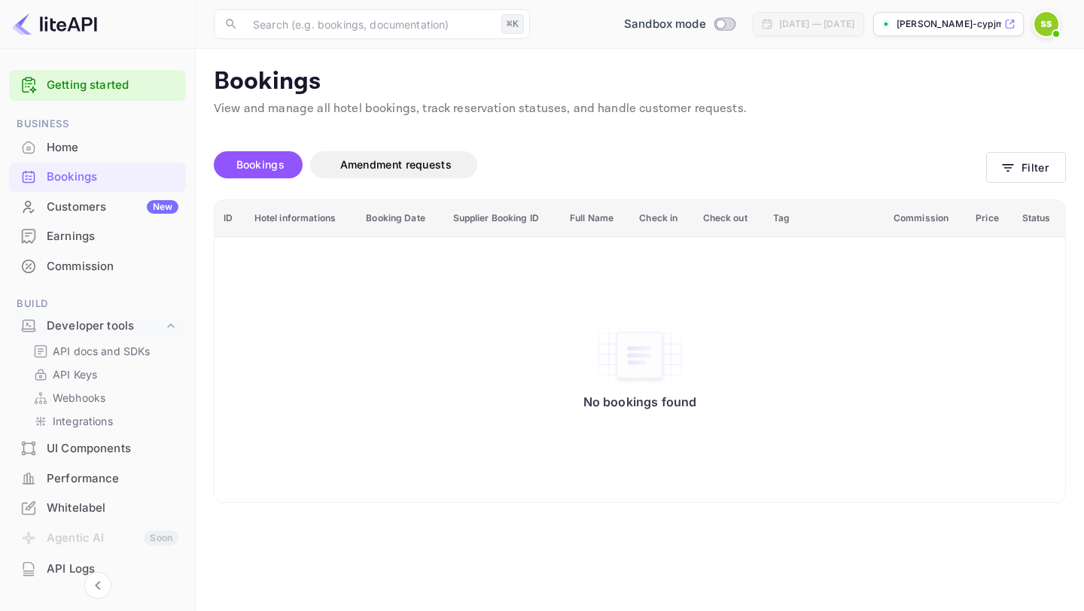
click at [67, 150] on div "Home" at bounding box center [113, 147] width 132 height 17
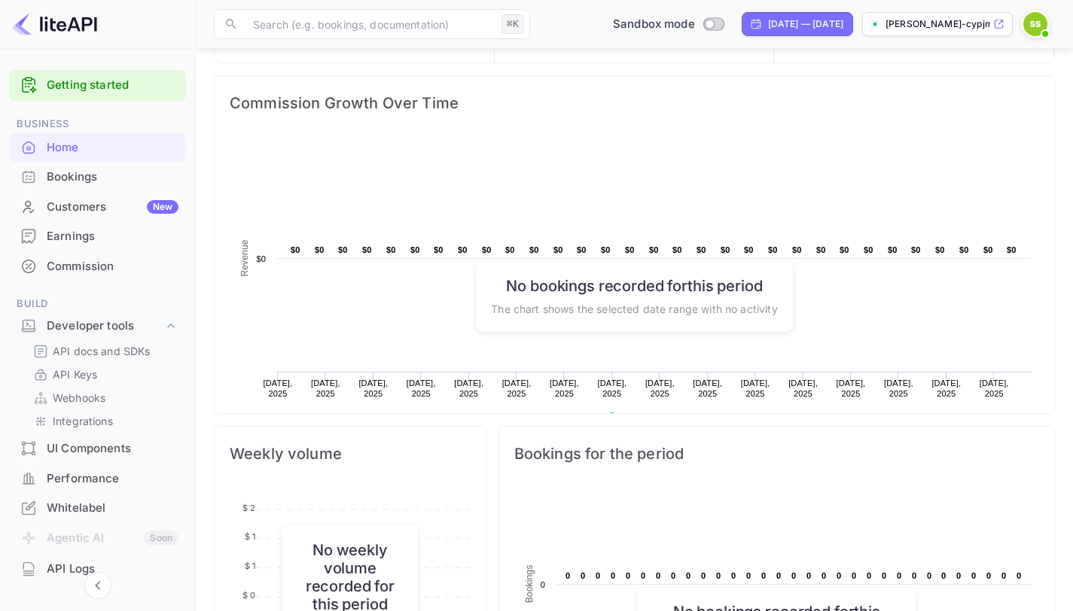
click at [120, 94] on div "Getting started" at bounding box center [97, 85] width 177 height 31
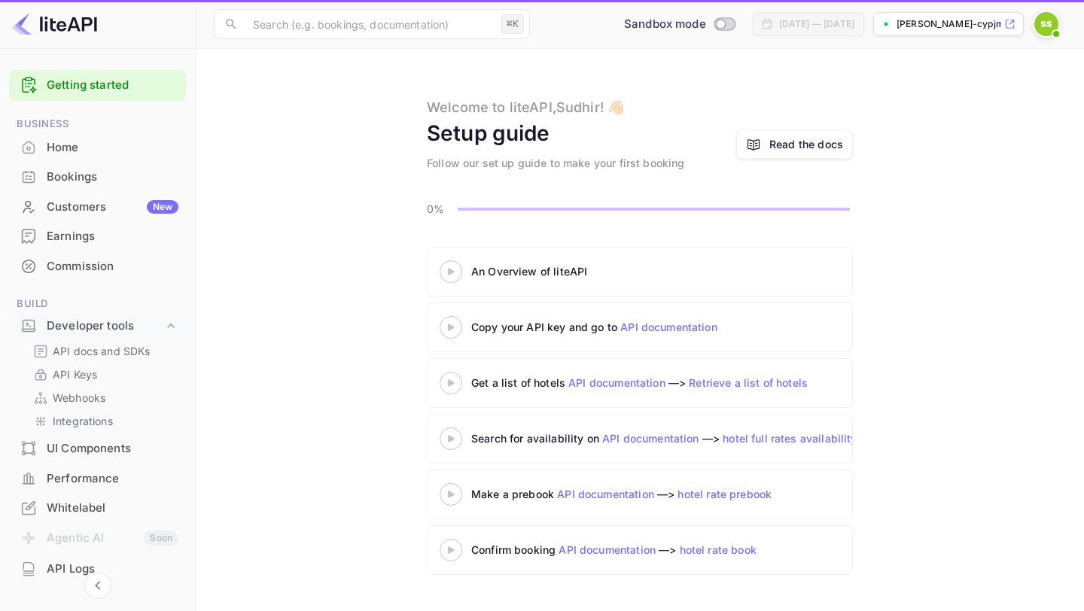
click at [119, 92] on link "Getting started" at bounding box center [113, 85] width 132 height 17
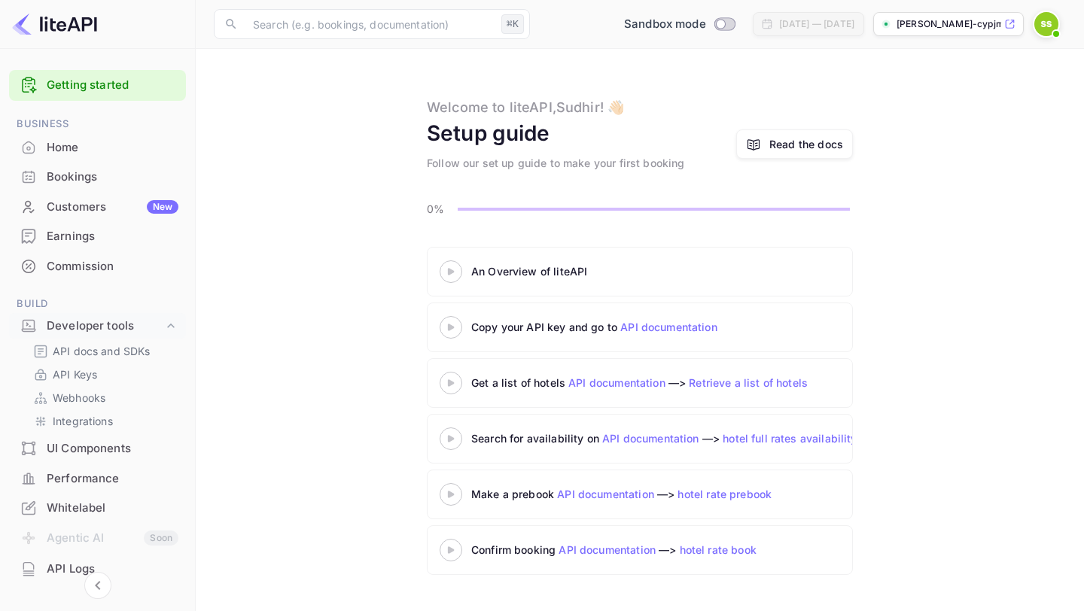
click at [454, 274] on icon at bounding box center [451, 272] width 53 height 8
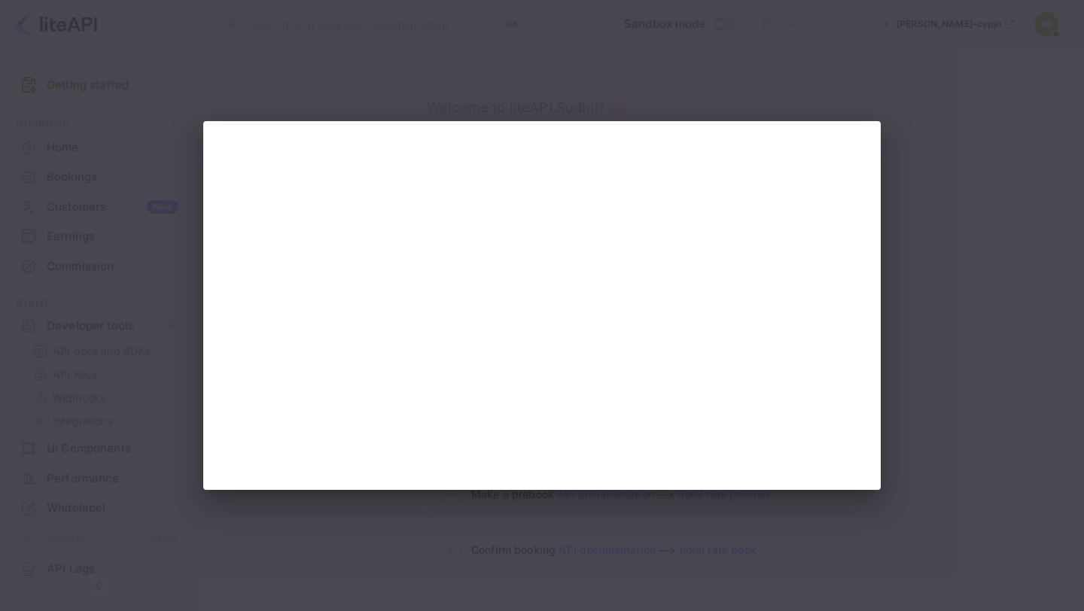
click at [917, 455] on div at bounding box center [542, 305] width 1084 height 611
